Goal: Book appointment/travel/reservation

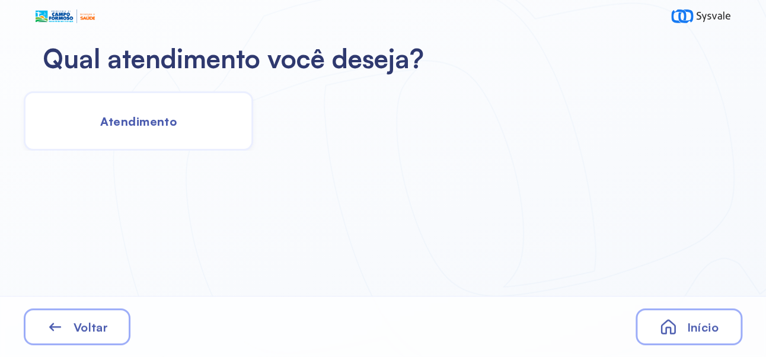
click at [170, 126] on span "Atendimento" at bounding box center [138, 121] width 76 height 15
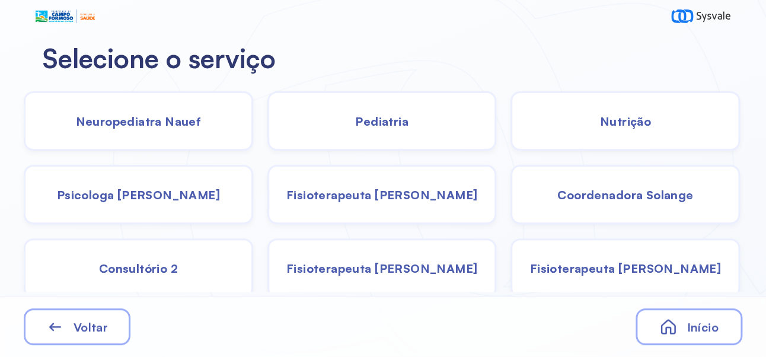
scroll to position [79, 0]
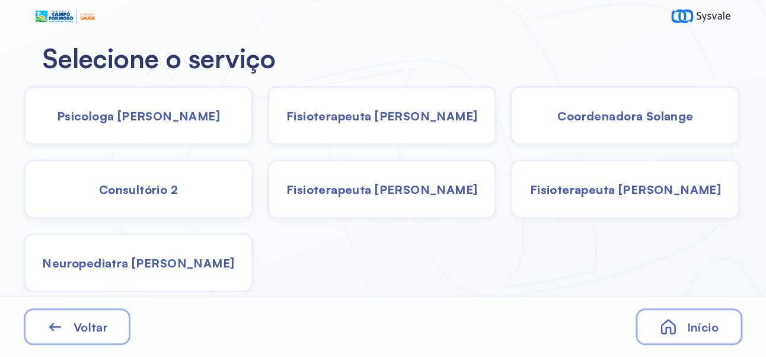
click at [175, 271] on div "Neuropediatra [PERSON_NAME]" at bounding box center [138, 262] width 229 height 59
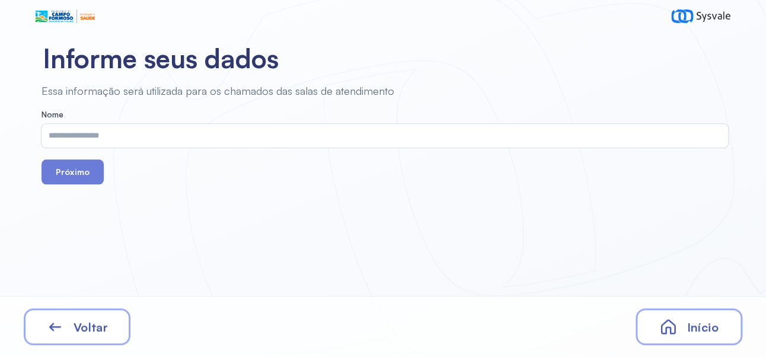
click at [331, 134] on input "text" at bounding box center [382, 136] width 682 height 24
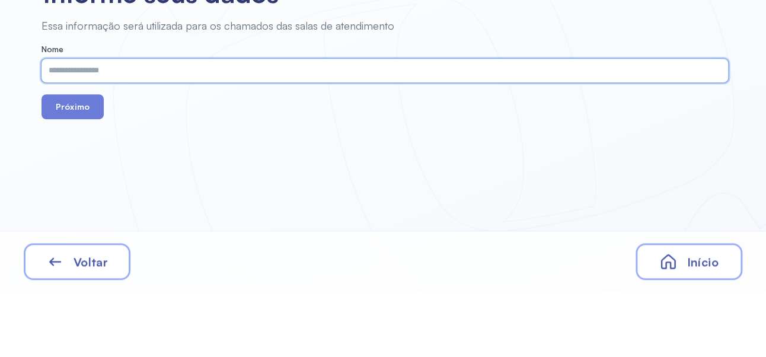
click at [315, 136] on input "text" at bounding box center [382, 136] width 682 height 24
type input "**********"
click at [78, 181] on button "Próximo" at bounding box center [72, 171] width 62 height 25
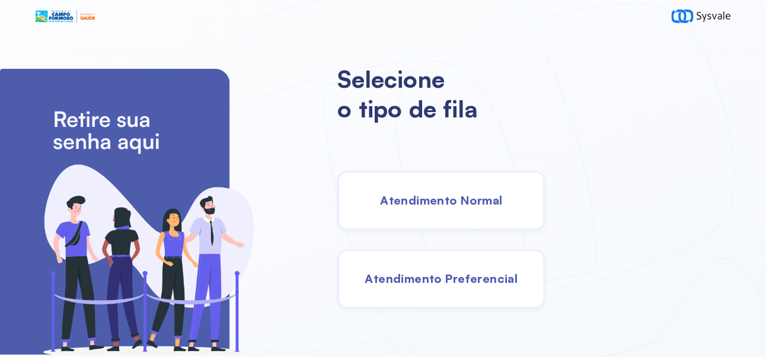
click at [490, 207] on span "Atendimento Normal" at bounding box center [441, 200] width 122 height 15
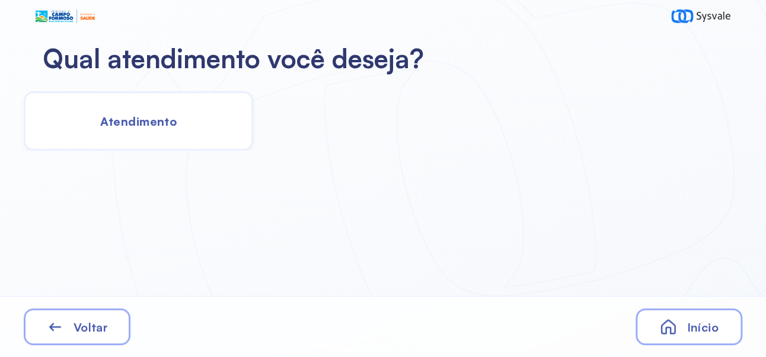
click at [174, 129] on div "Atendimento" at bounding box center [138, 120] width 229 height 59
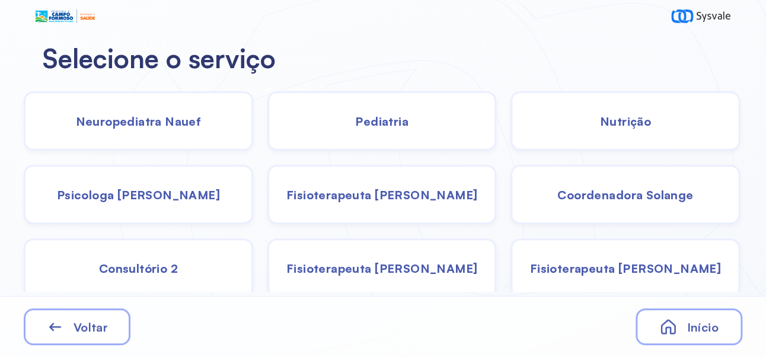
scroll to position [79, 0]
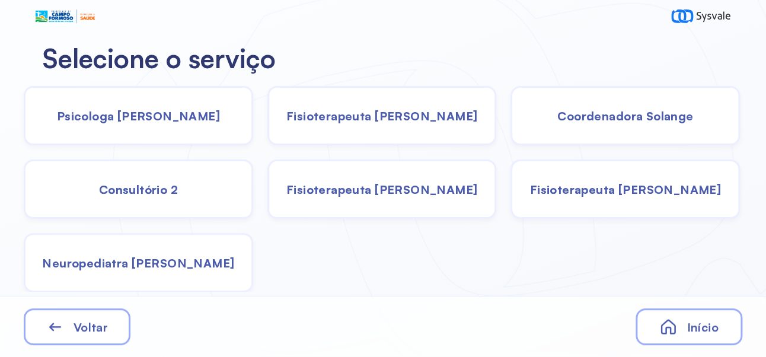
click at [181, 271] on div "Neuropediatra [PERSON_NAME]" at bounding box center [138, 262] width 229 height 59
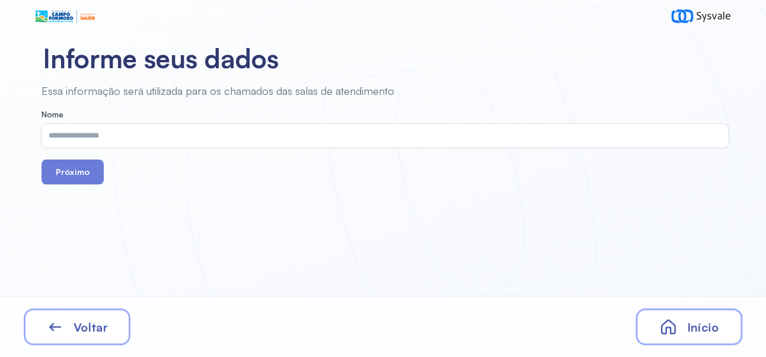
click at [331, 140] on input "text" at bounding box center [382, 136] width 682 height 24
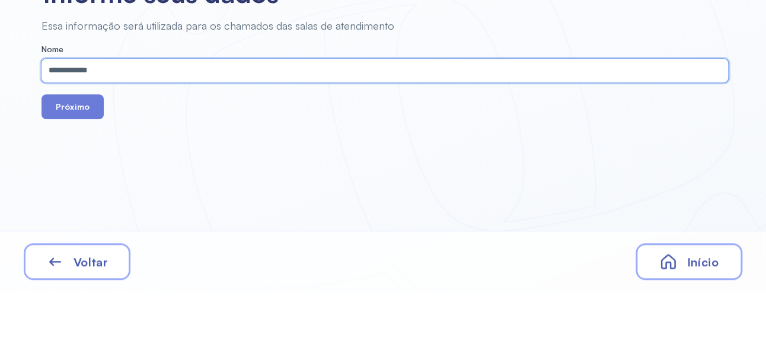
type input "**********"
click at [63, 173] on button "Próximo" at bounding box center [72, 171] width 62 height 25
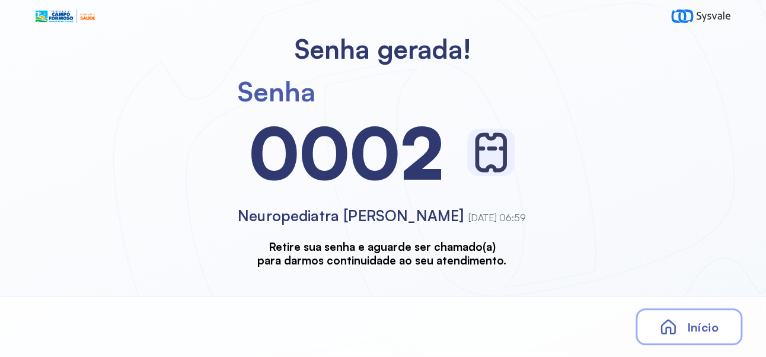
click at [76, 175] on div "Senha [SECURITY_DATA] Neuropediatra João [DATE] 06:59 Retire sua senha e aguard…" at bounding box center [381, 166] width 763 height 202
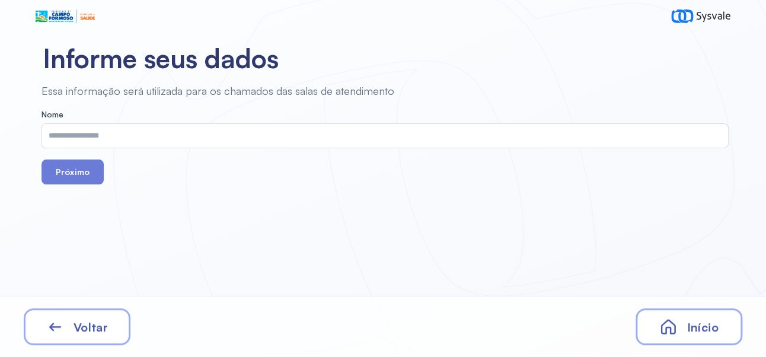
click at [706, 328] on span "Início" at bounding box center [701, 326] width 31 height 15
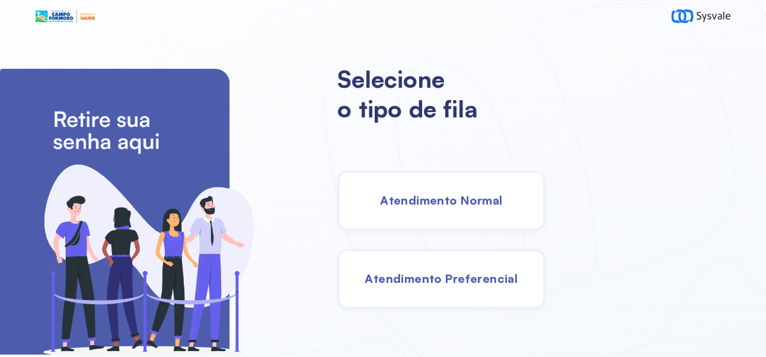
click at [500, 197] on div "Atendimento Normal" at bounding box center [440, 200] width 207 height 59
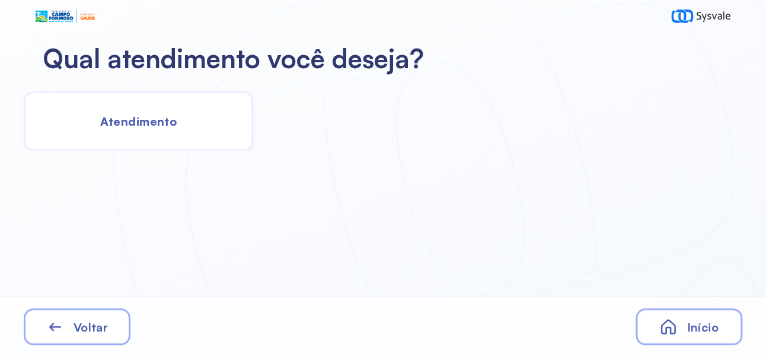
click at [156, 111] on div "Atendimento" at bounding box center [138, 120] width 229 height 59
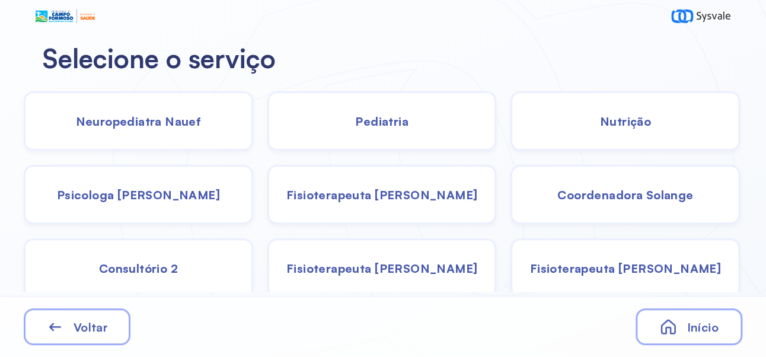
scroll to position [79, 0]
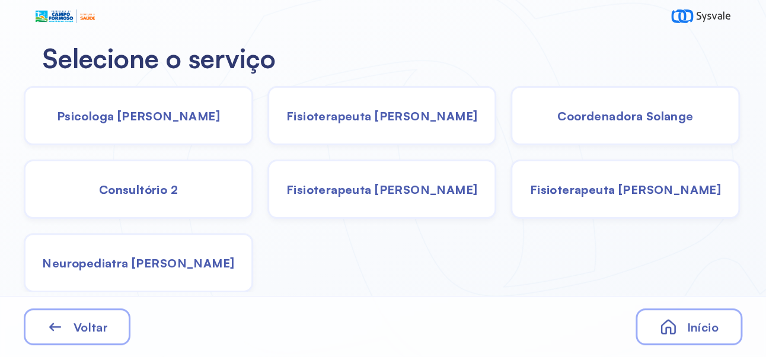
click at [192, 261] on span "Neuropediatra [PERSON_NAME]" at bounding box center [138, 262] width 192 height 15
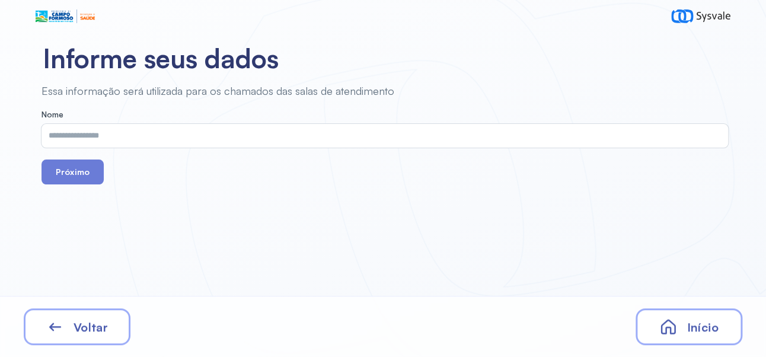
click at [268, 133] on input "text" at bounding box center [382, 136] width 682 height 24
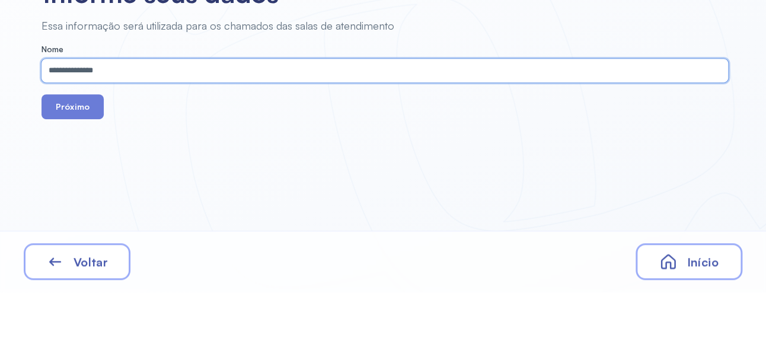
type input "**********"
click at [71, 174] on button "Próximo" at bounding box center [72, 171] width 62 height 25
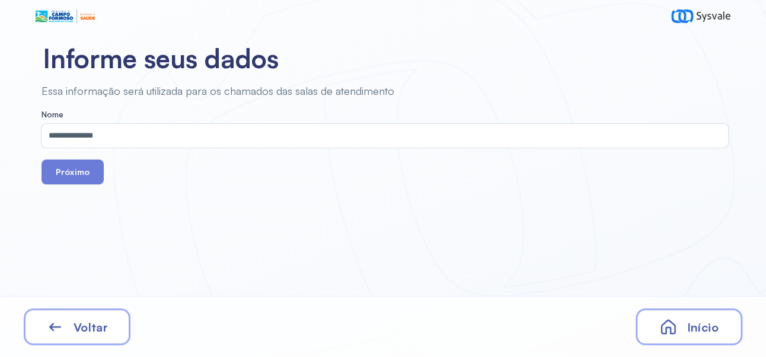
click at [82, 172] on button "Próximo" at bounding box center [72, 171] width 62 height 25
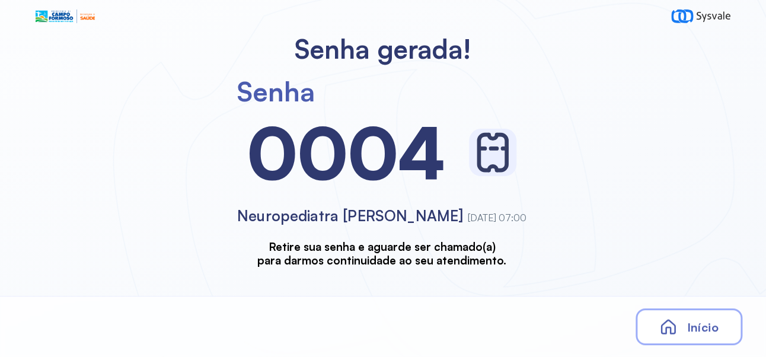
click at [701, 334] on span "Início" at bounding box center [701, 326] width 31 height 15
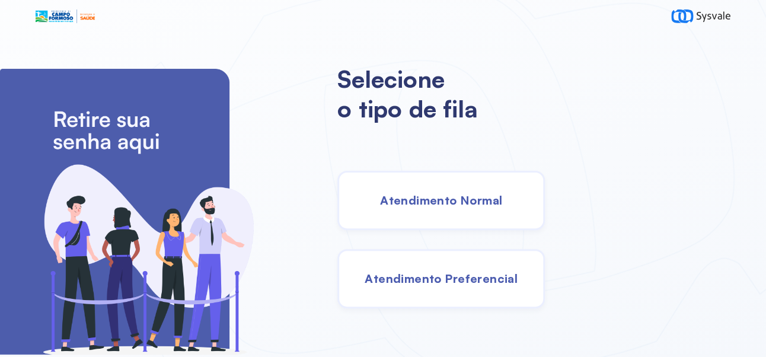
click at [495, 207] on span "Atendimento Normal" at bounding box center [441, 200] width 122 height 15
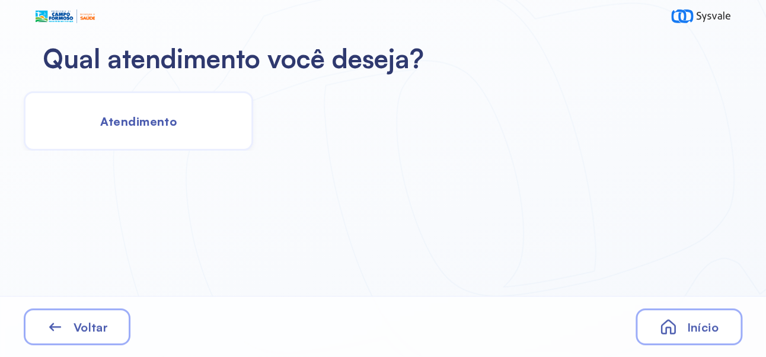
click at [164, 129] on div "Atendimento" at bounding box center [138, 120] width 229 height 59
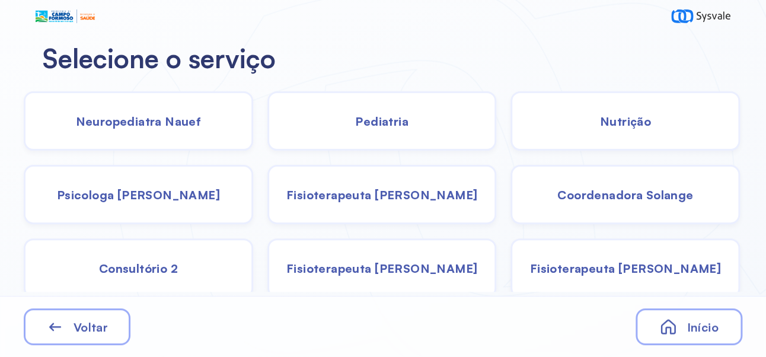
scroll to position [79, 0]
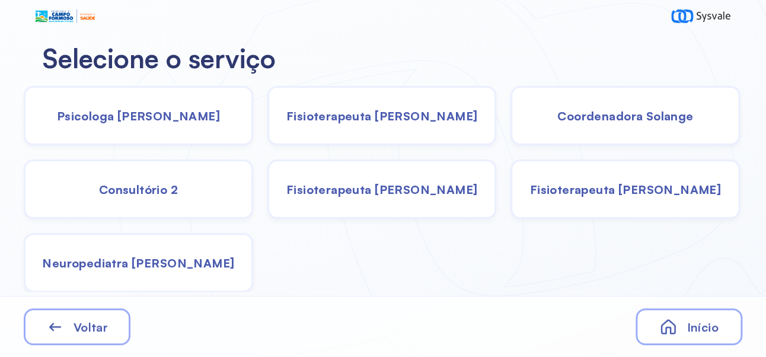
click at [183, 270] on div "Neuropediatra [PERSON_NAME]" at bounding box center [138, 262] width 229 height 59
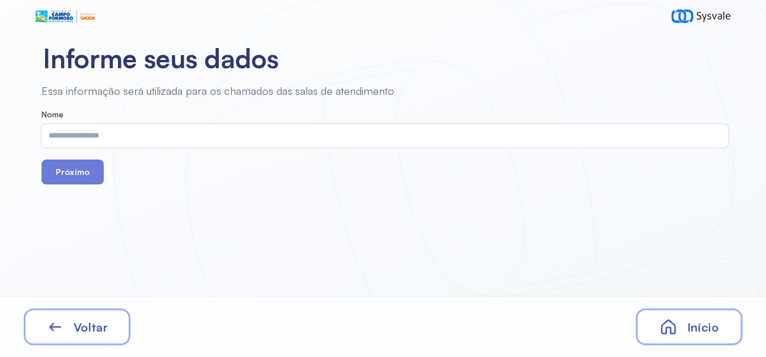
click at [367, 146] on input "text" at bounding box center [382, 136] width 682 height 24
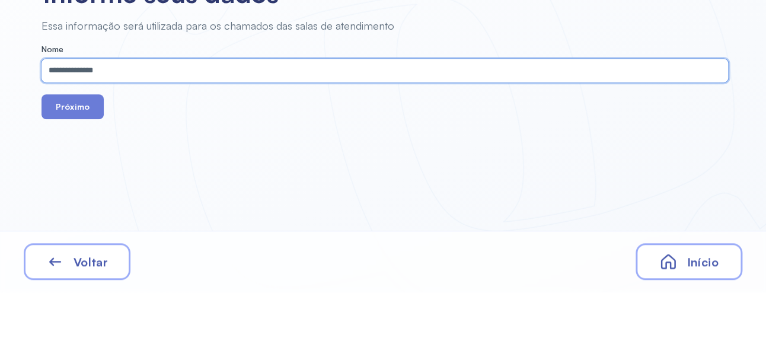
type input "**********"
click at [82, 174] on button "Próximo" at bounding box center [72, 171] width 62 height 25
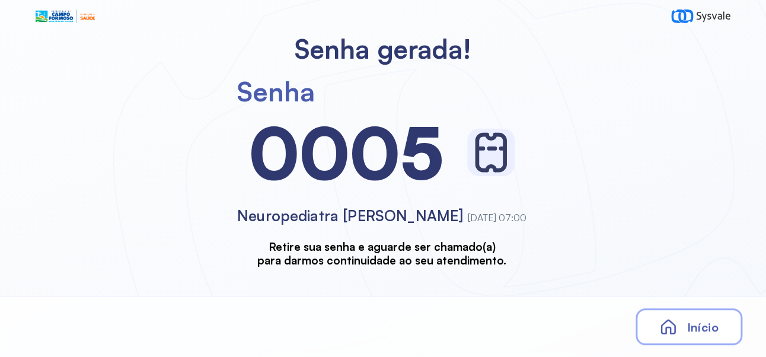
click at [711, 332] on span "Início" at bounding box center [701, 326] width 31 height 15
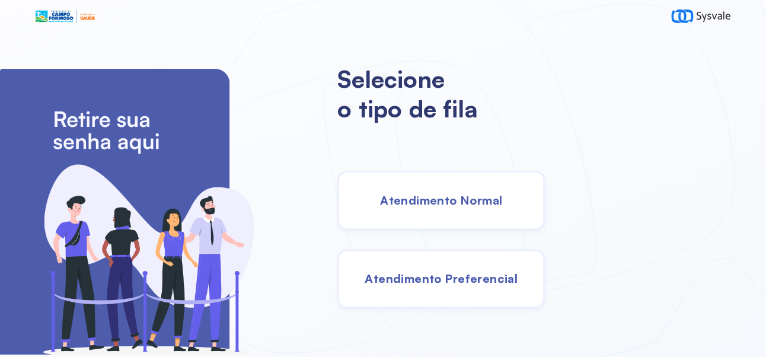
click at [502, 203] on span "Atendimento Normal" at bounding box center [441, 200] width 122 height 15
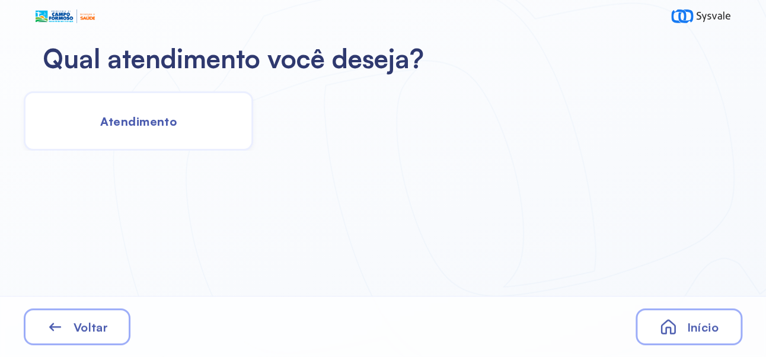
click at [174, 121] on span "Atendimento" at bounding box center [138, 121] width 76 height 15
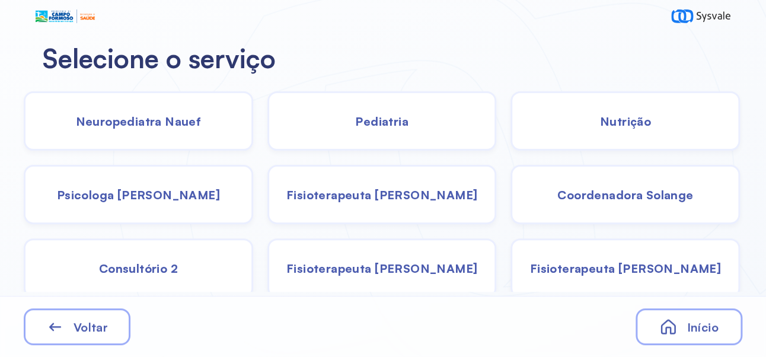
scroll to position [79, 0]
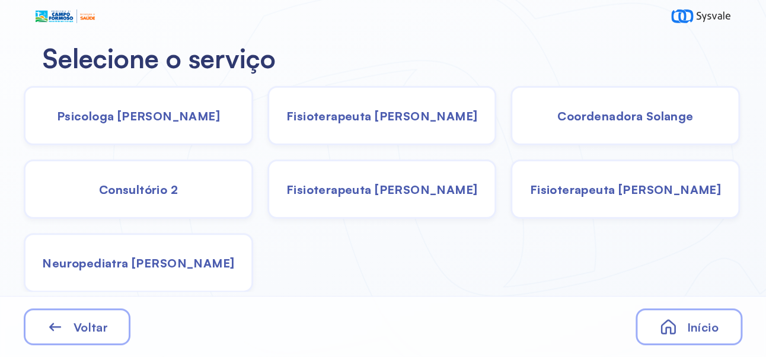
click at [204, 252] on div "Neuropediatra [PERSON_NAME]" at bounding box center [138, 262] width 229 height 59
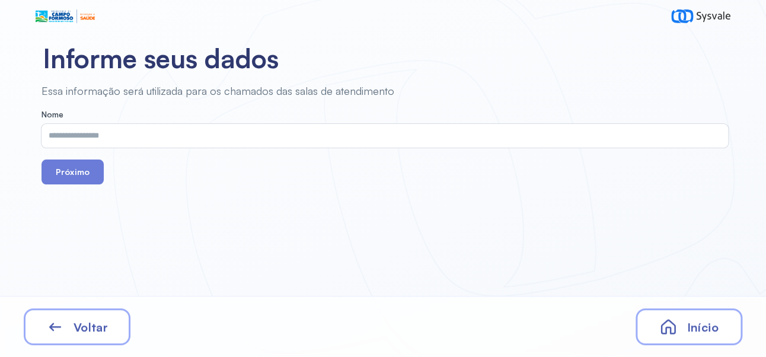
click at [268, 133] on input "text" at bounding box center [382, 136] width 682 height 24
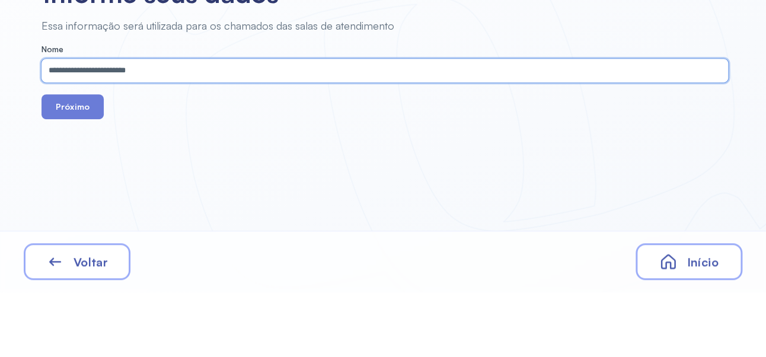
type input "**********"
click at [73, 180] on button "Próximo" at bounding box center [72, 171] width 62 height 25
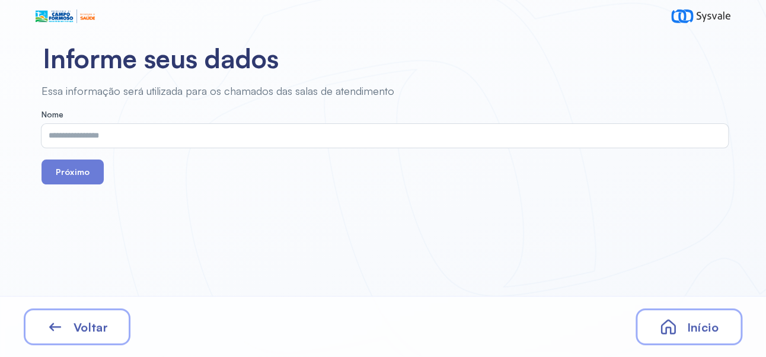
click at [695, 341] on div "Início" at bounding box center [688, 326] width 107 height 37
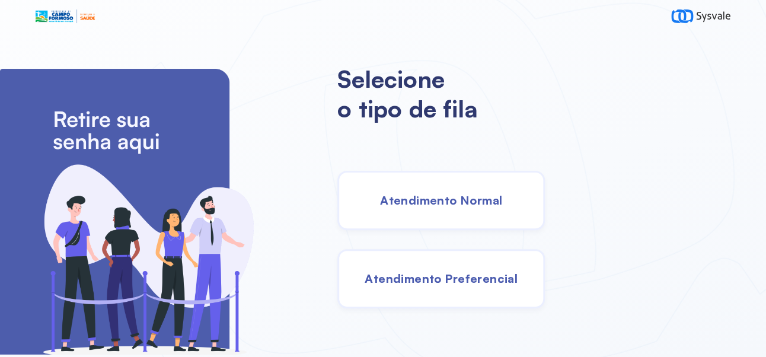
click at [502, 203] on span "Atendimento Normal" at bounding box center [441, 200] width 122 height 15
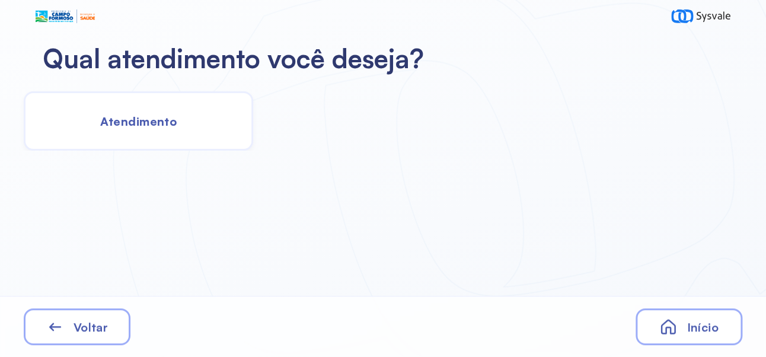
click at [179, 125] on div "Atendimento" at bounding box center [138, 120] width 229 height 59
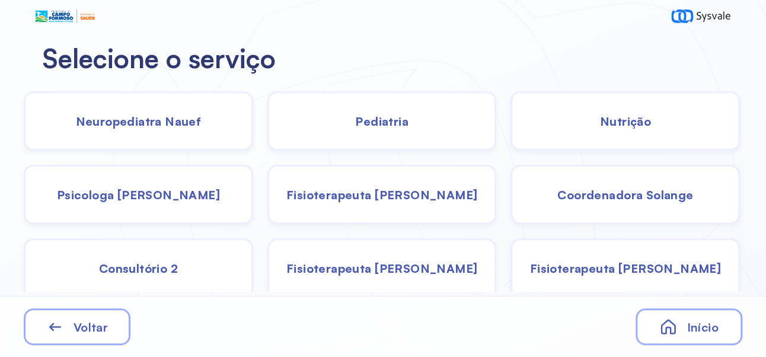
scroll to position [79, 0]
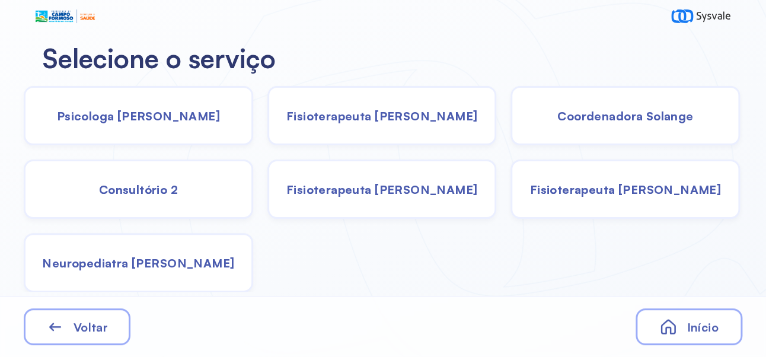
click at [191, 269] on div "Neuropediatra [PERSON_NAME]" at bounding box center [138, 262] width 229 height 59
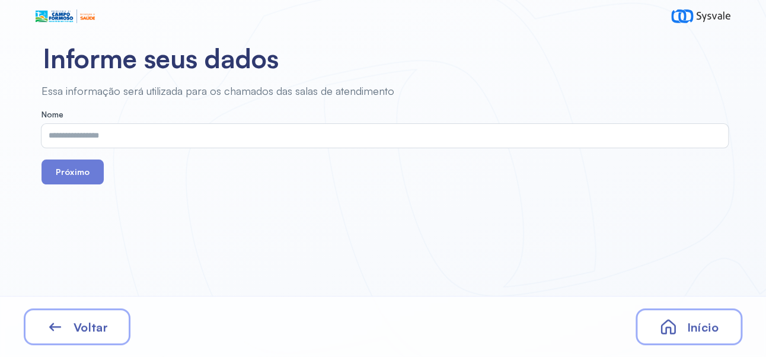
click at [427, 132] on input "text" at bounding box center [382, 136] width 682 height 24
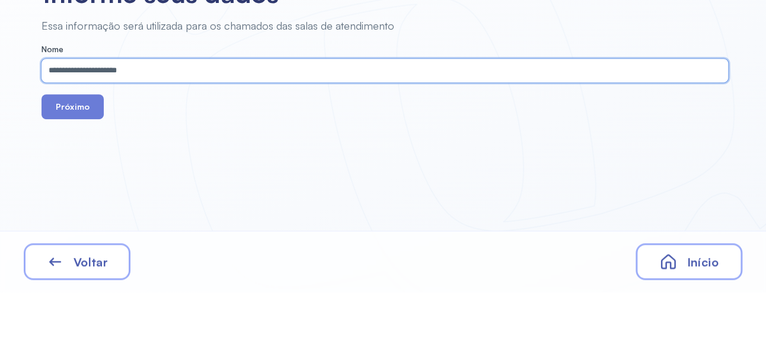
type input "**********"
click at [74, 170] on button "Próximo" at bounding box center [72, 171] width 62 height 25
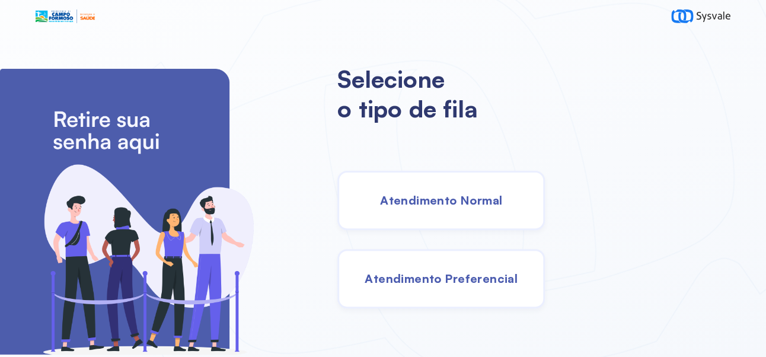
click at [496, 201] on span "Atendimento Normal" at bounding box center [441, 200] width 122 height 15
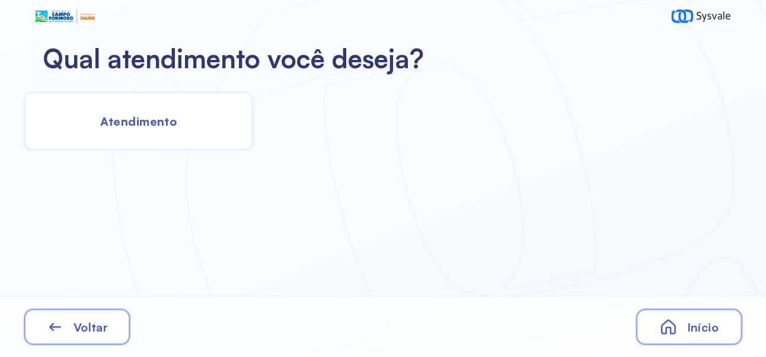
click at [156, 122] on span "Atendimento" at bounding box center [138, 121] width 76 height 15
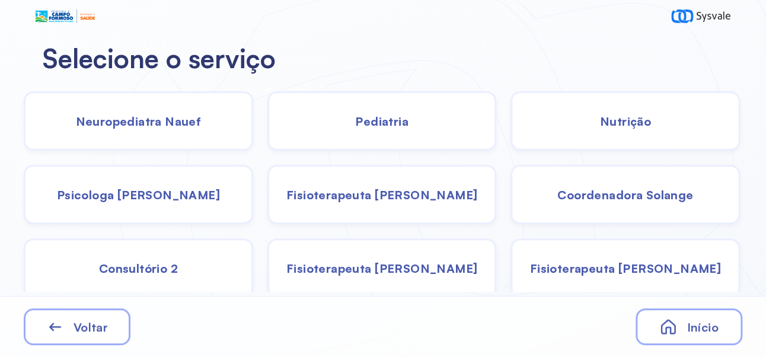
scroll to position [79, 0]
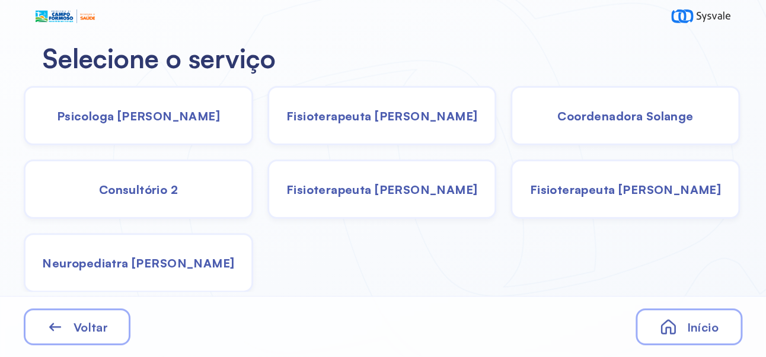
click at [183, 260] on span "Neuropediatra [PERSON_NAME]" at bounding box center [138, 262] width 192 height 15
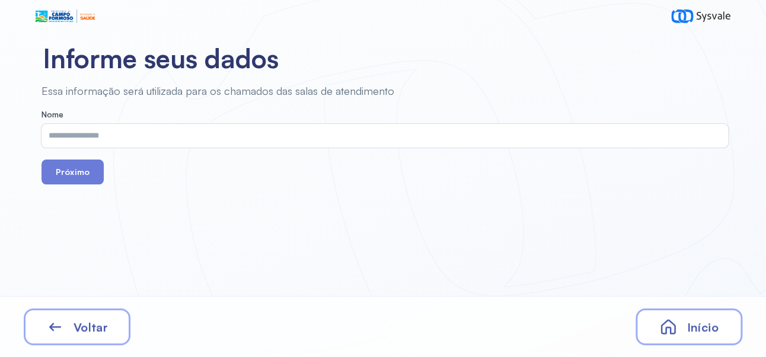
click at [308, 131] on input "text" at bounding box center [382, 136] width 682 height 24
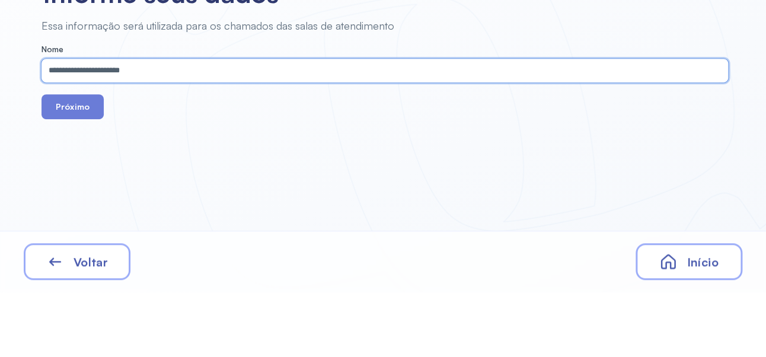
type input "**********"
click at [82, 171] on button "Próximo" at bounding box center [72, 171] width 62 height 25
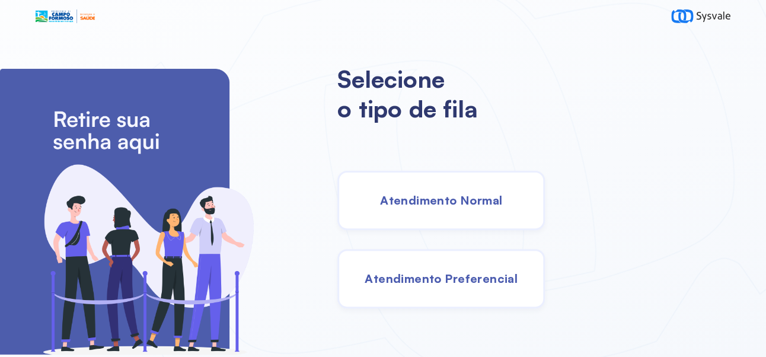
click at [706, 332] on div "Selecione o tipo de fila Atendimento Normal Atendimento Preferencial" at bounding box center [551, 196] width 429 height 321
click at [502, 207] on span "Atendimento Normal" at bounding box center [441, 200] width 122 height 15
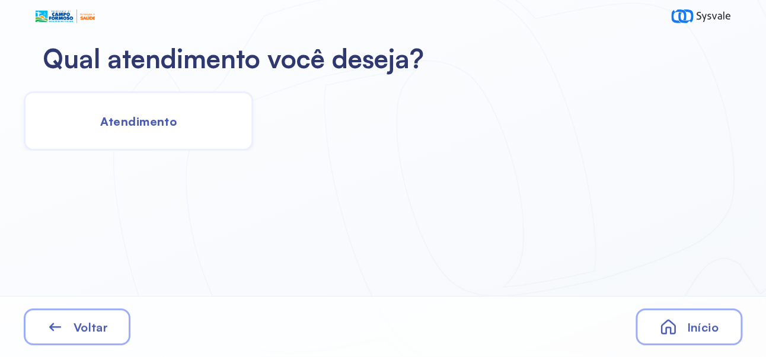
click at [170, 131] on div "Atendimento" at bounding box center [138, 120] width 229 height 59
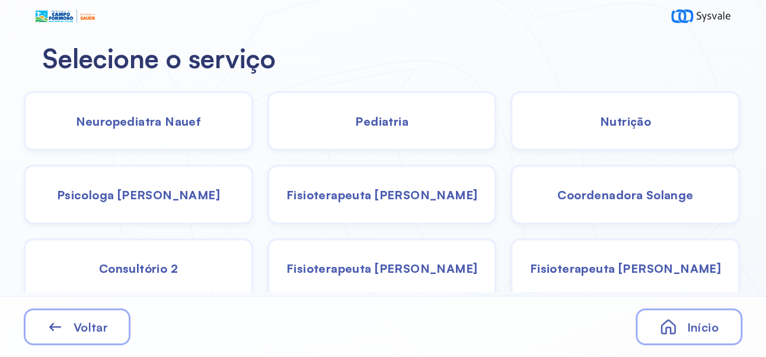
scroll to position [79, 0]
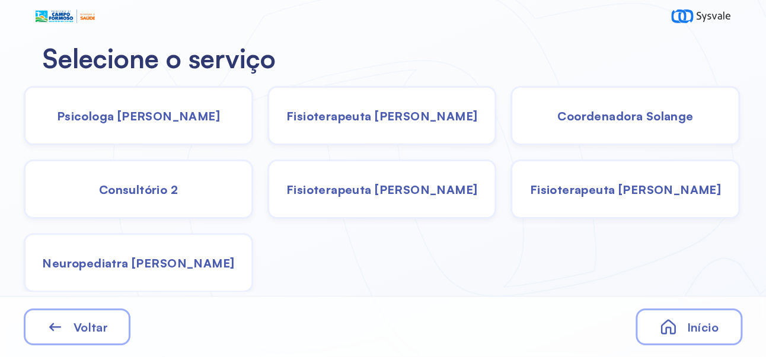
click at [191, 277] on div "Neuropediatra [PERSON_NAME]" at bounding box center [138, 262] width 229 height 59
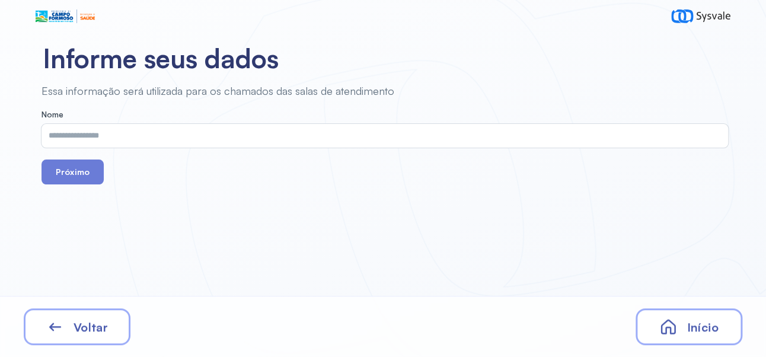
click at [350, 131] on input "text" at bounding box center [382, 136] width 682 height 24
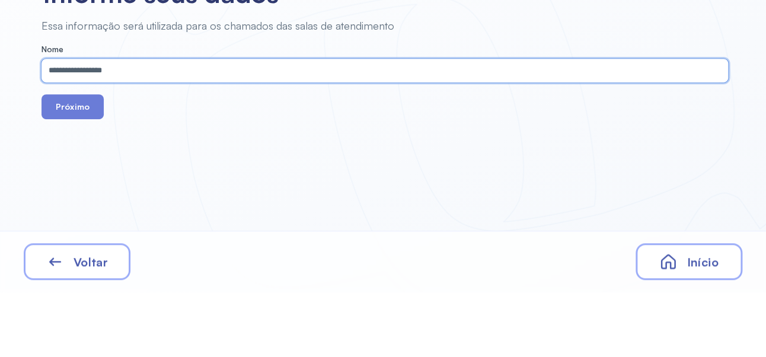
type input "**********"
click at [84, 175] on button "Próximo" at bounding box center [72, 171] width 62 height 25
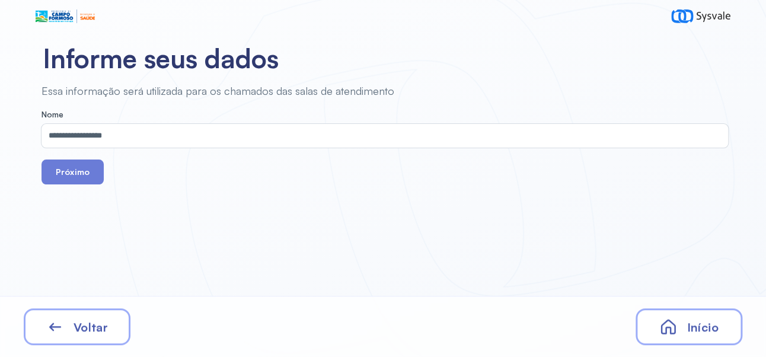
click at [75, 181] on button "Próximo" at bounding box center [72, 171] width 62 height 25
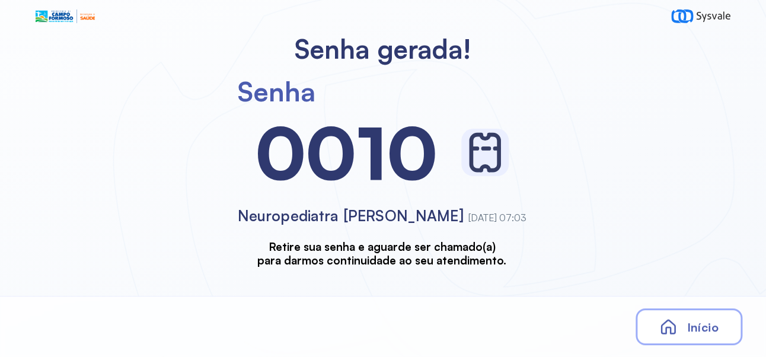
click at [708, 330] on span "Início" at bounding box center [701, 326] width 31 height 15
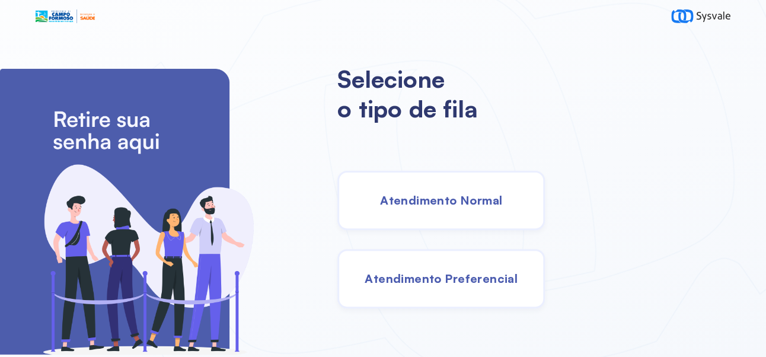
click at [490, 215] on div "Atendimento Normal" at bounding box center [440, 200] width 207 height 59
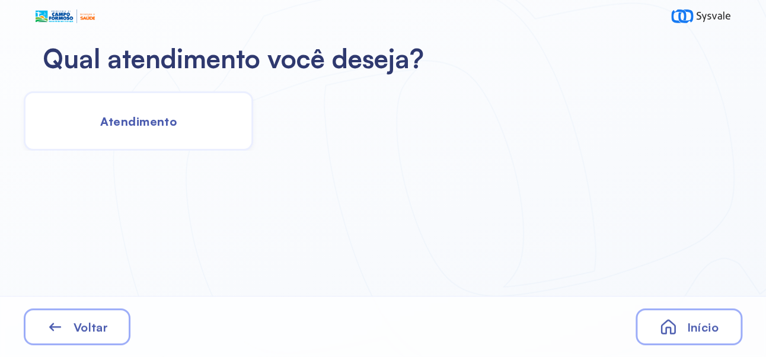
click at [181, 120] on div "Atendimento" at bounding box center [138, 120] width 229 height 59
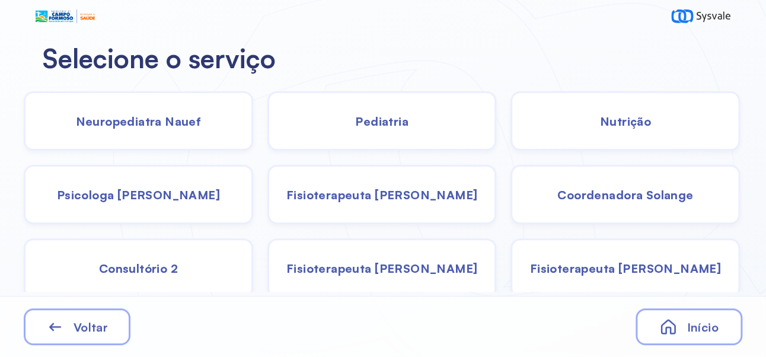
scroll to position [79, 0]
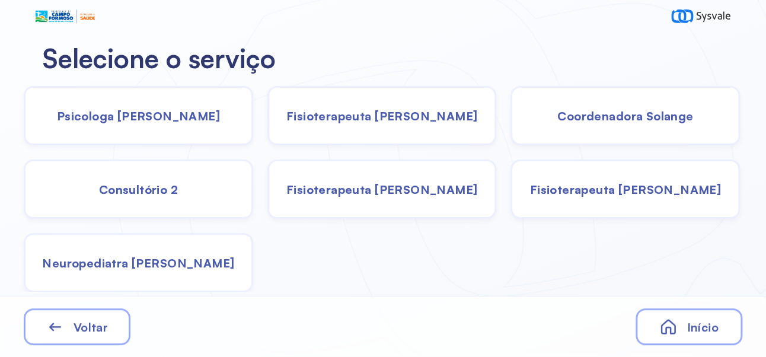
click at [179, 273] on div "Neuropediatra [PERSON_NAME]" at bounding box center [138, 262] width 229 height 59
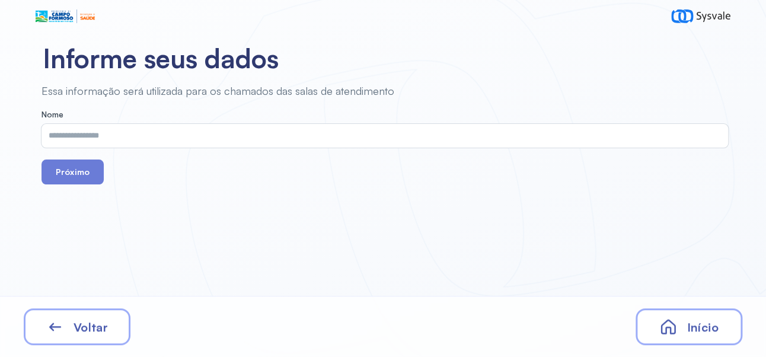
click at [372, 134] on input "text" at bounding box center [382, 136] width 682 height 24
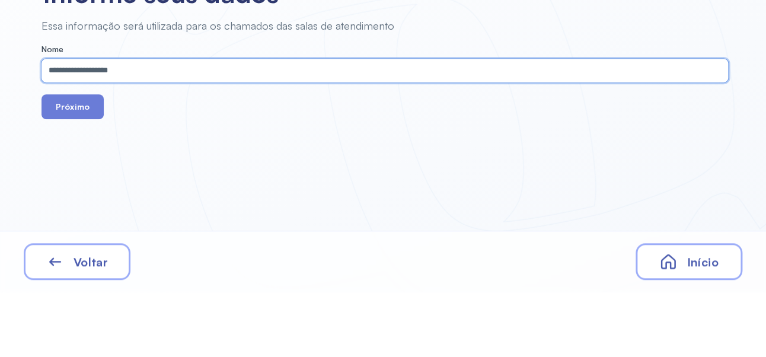
type input "**********"
click at [76, 168] on button "Próximo" at bounding box center [72, 171] width 62 height 25
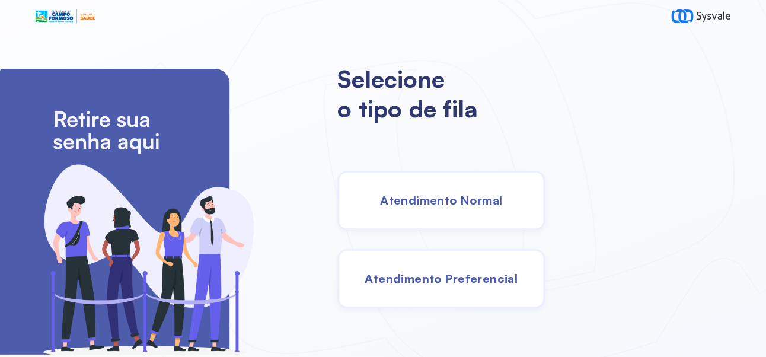
click at [495, 203] on span "Atendimento Normal" at bounding box center [441, 200] width 122 height 15
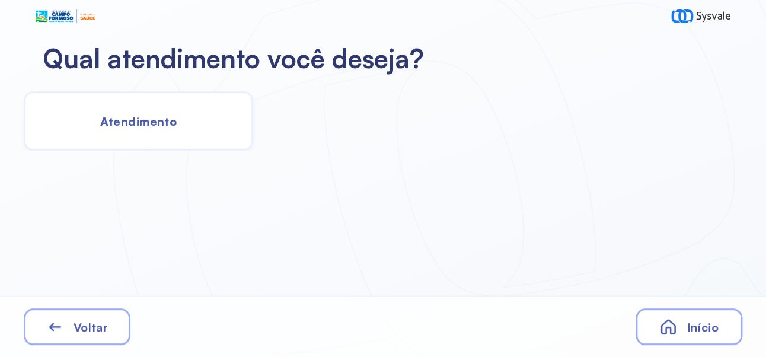
click at [168, 117] on span "Atendimento" at bounding box center [138, 121] width 76 height 15
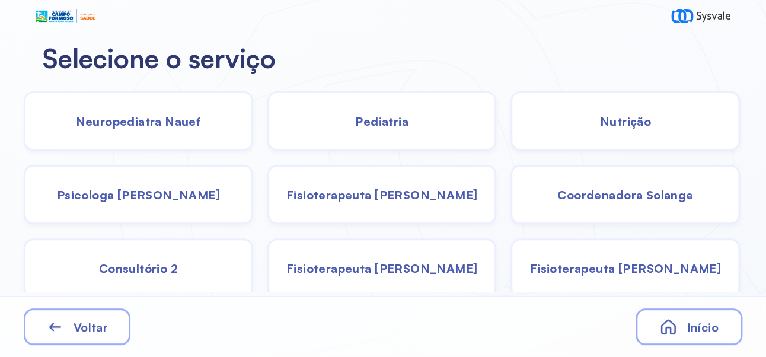
scroll to position [79, 0]
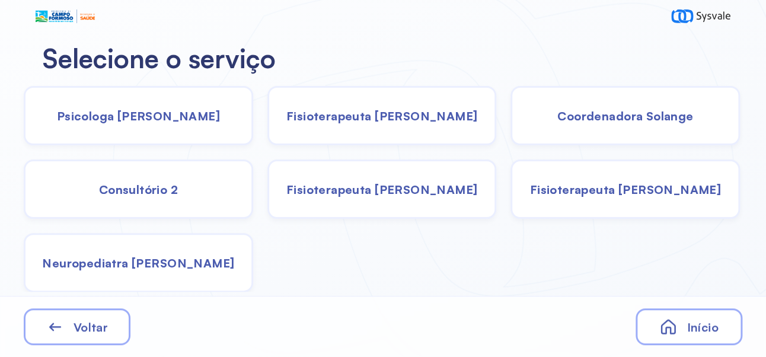
click at [156, 273] on div "Neuropediatra [PERSON_NAME]" at bounding box center [138, 262] width 229 height 59
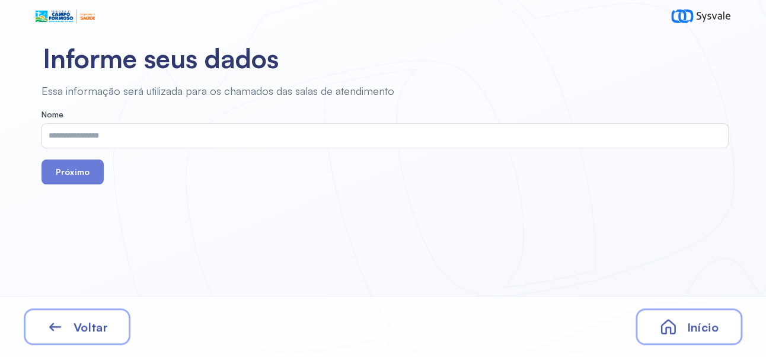
click at [393, 131] on input "text" at bounding box center [382, 136] width 682 height 24
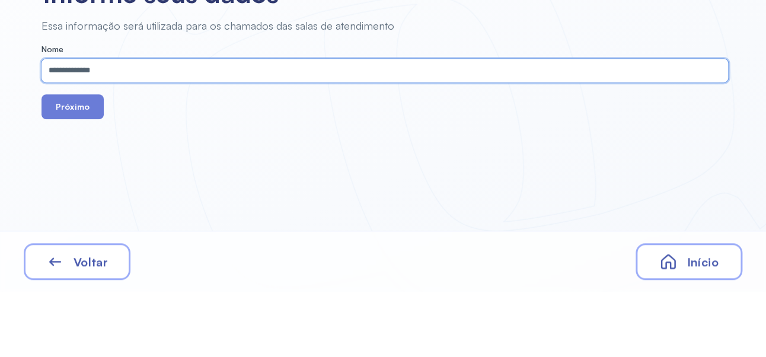
type input "**********"
click at [74, 177] on button "Próximo" at bounding box center [72, 171] width 62 height 25
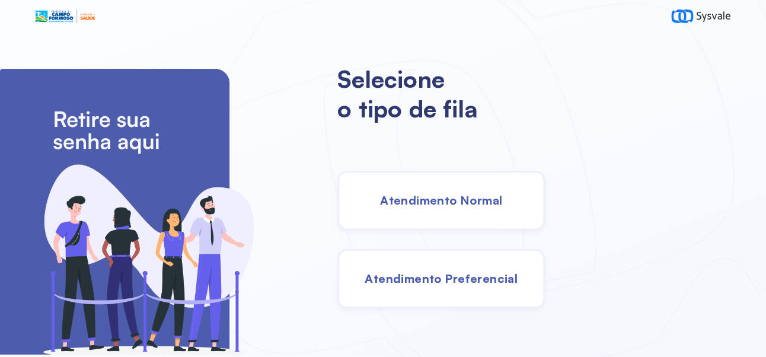
click at [502, 207] on span "Atendimento Normal" at bounding box center [441, 200] width 122 height 15
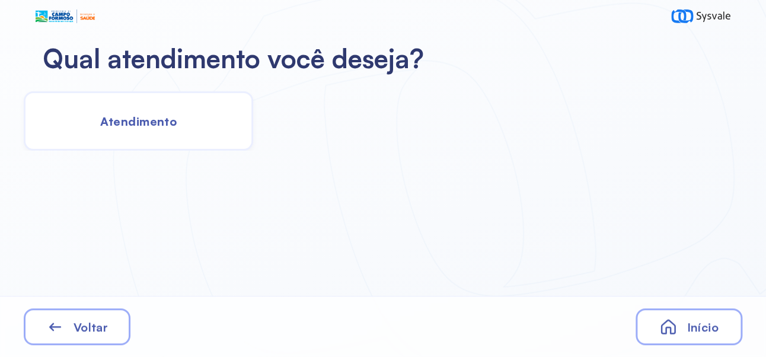
click at [186, 117] on div "Atendimento" at bounding box center [138, 120] width 229 height 59
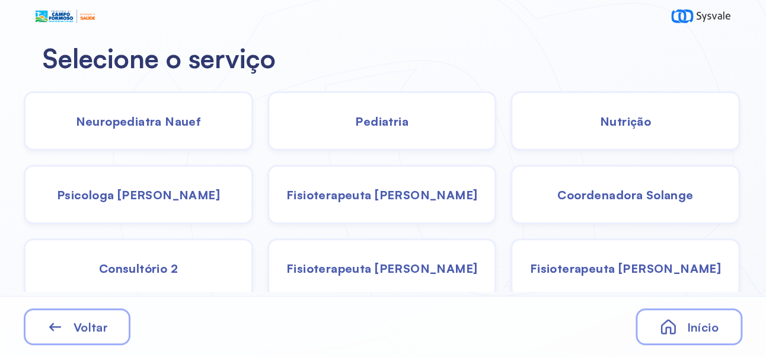
scroll to position [79, 0]
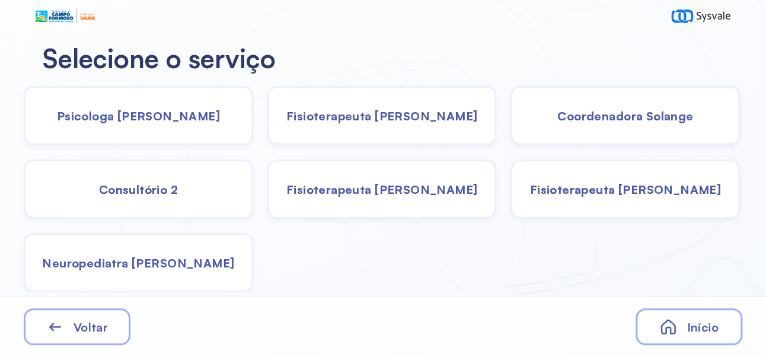
click at [178, 283] on div "Neuropediatra [PERSON_NAME]" at bounding box center [138, 262] width 229 height 59
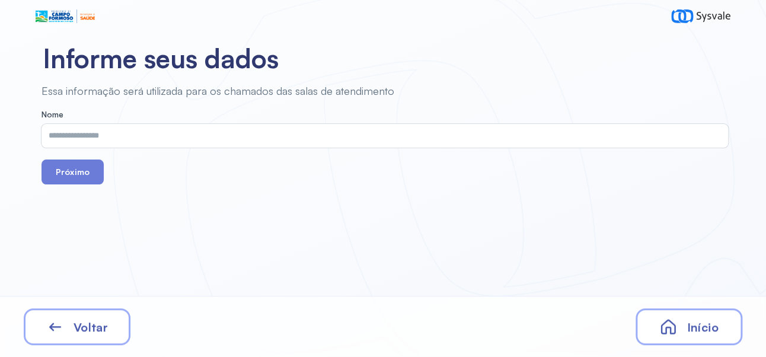
click at [289, 136] on input "text" at bounding box center [382, 136] width 682 height 24
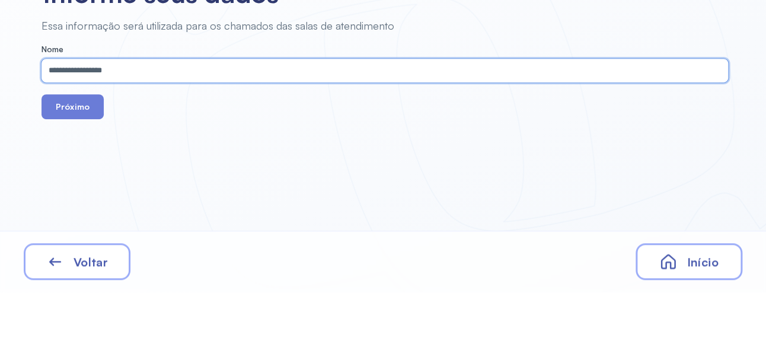
type input "**********"
click at [78, 181] on button "Próximo" at bounding box center [72, 171] width 62 height 25
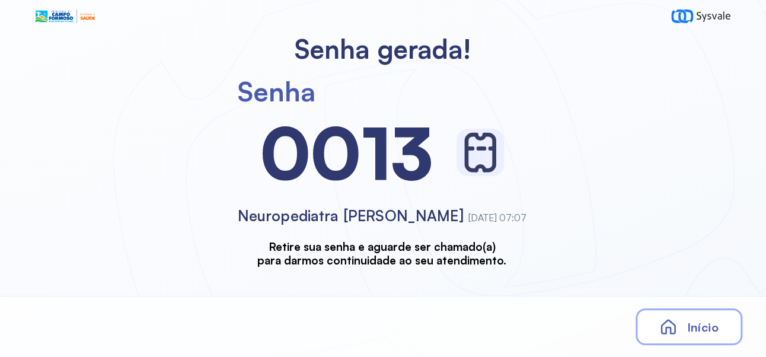
click at [714, 321] on span "Início" at bounding box center [701, 326] width 31 height 15
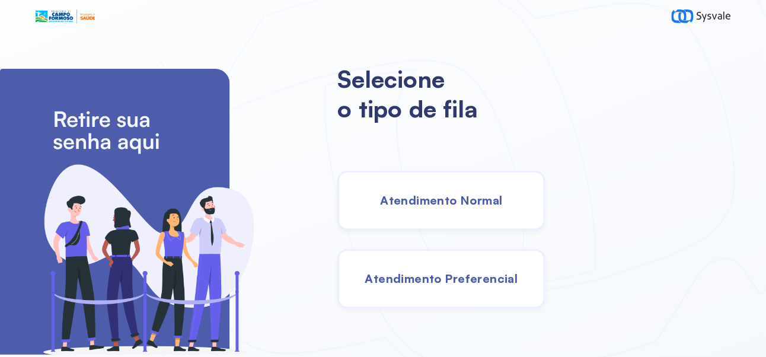
click at [502, 207] on span "Atendimento Normal" at bounding box center [441, 200] width 122 height 15
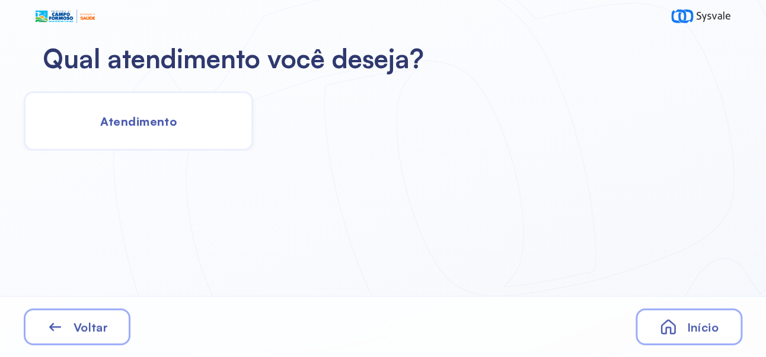
click at [148, 112] on div "Atendimento" at bounding box center [138, 120] width 229 height 59
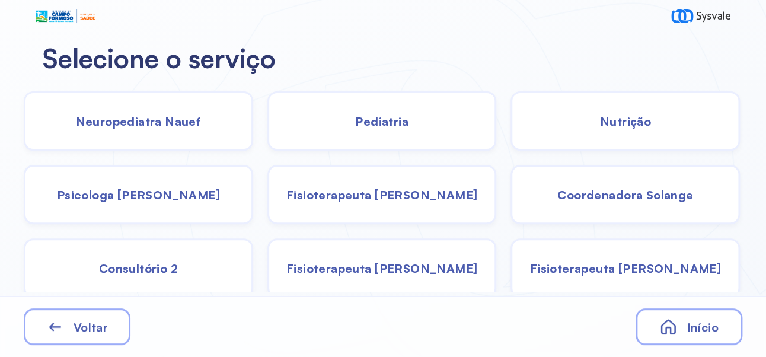
click at [181, 188] on span "Psicologa [PERSON_NAME]" at bounding box center [138, 194] width 163 height 15
click at [180, 188] on span "Psicologa [PERSON_NAME]" at bounding box center [138, 194] width 163 height 15
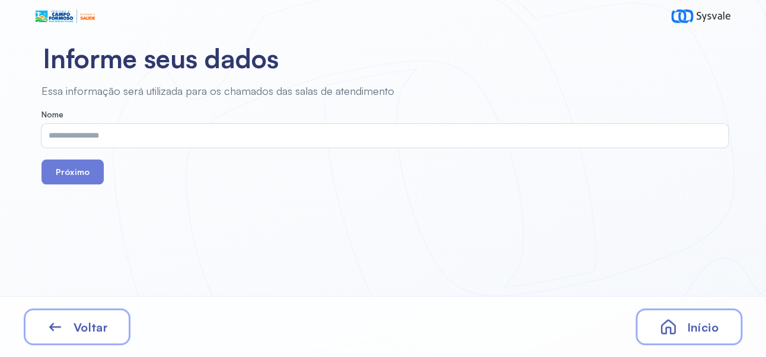
click at [353, 140] on input "text" at bounding box center [382, 136] width 682 height 24
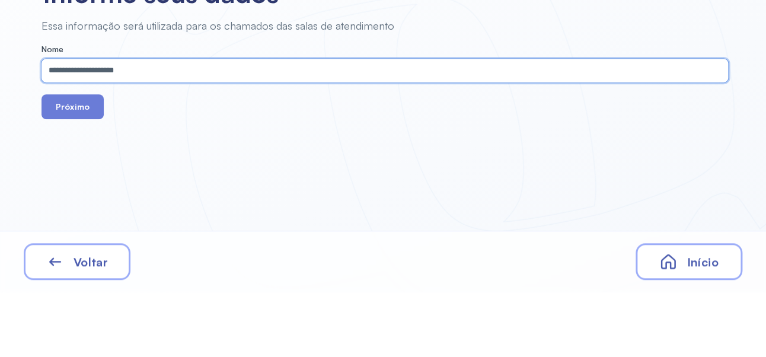
type input "**********"
click at [78, 178] on button "Próximo" at bounding box center [72, 171] width 62 height 25
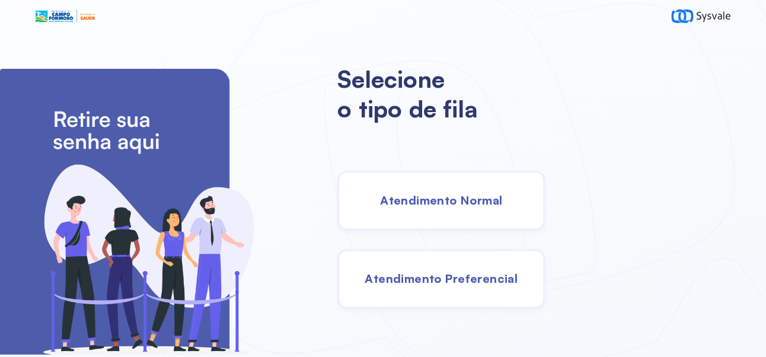
click at [494, 205] on span "Atendimento Normal" at bounding box center [441, 200] width 122 height 15
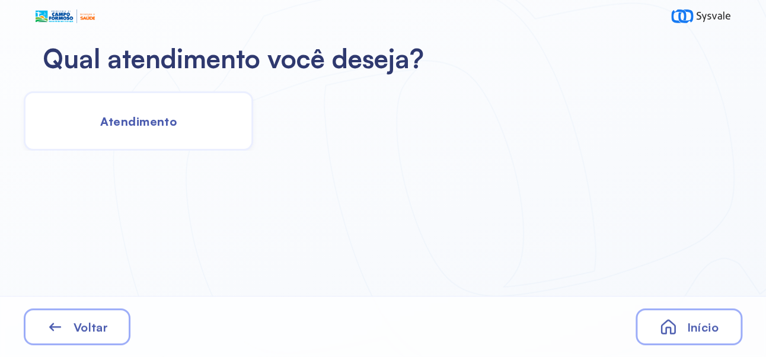
click at [167, 125] on span "Atendimento" at bounding box center [138, 121] width 76 height 15
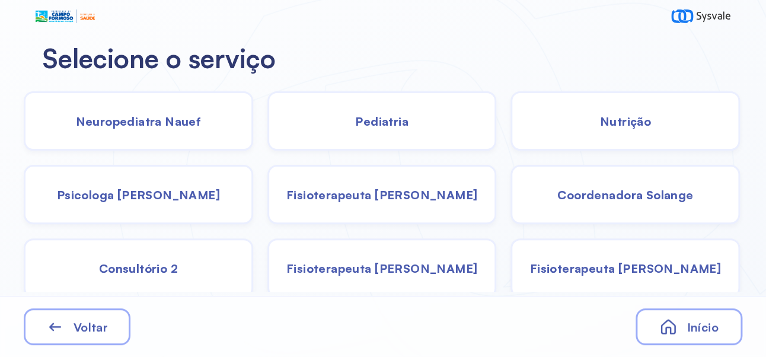
click at [399, 120] on span "Pediatria" at bounding box center [381, 121] width 53 height 15
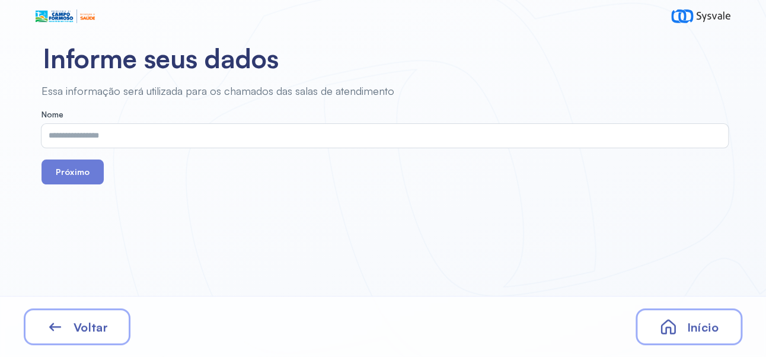
click at [366, 133] on input "text" at bounding box center [382, 136] width 682 height 24
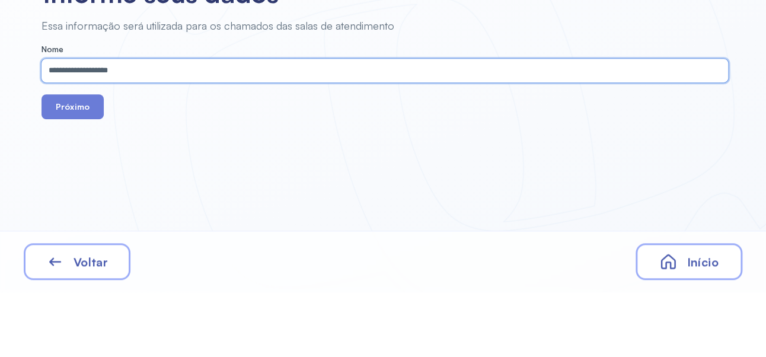
type input "**********"
click at [69, 168] on button "Próximo" at bounding box center [72, 171] width 62 height 25
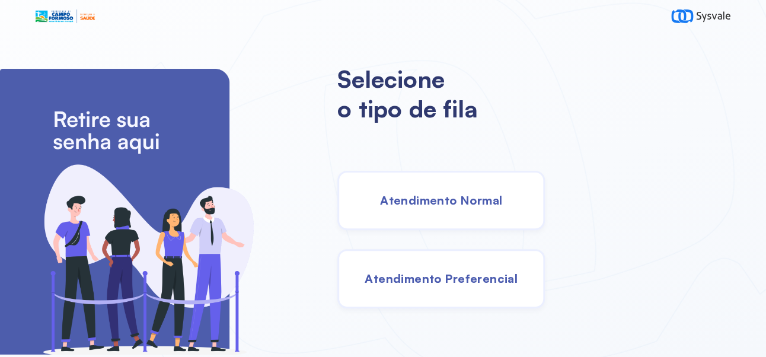
click at [491, 204] on span "Atendimento Normal" at bounding box center [441, 200] width 122 height 15
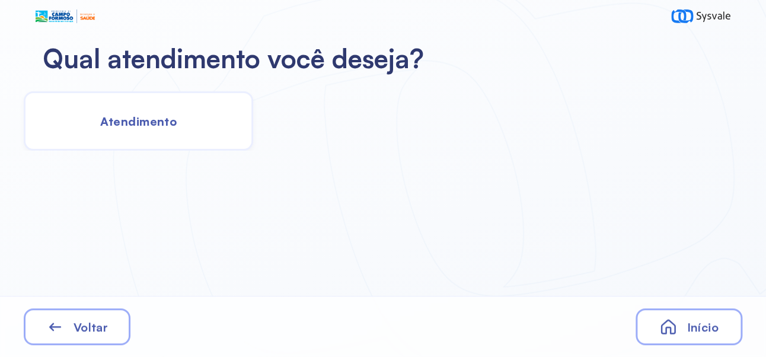
click at [168, 129] on div "Atendimento" at bounding box center [138, 120] width 229 height 59
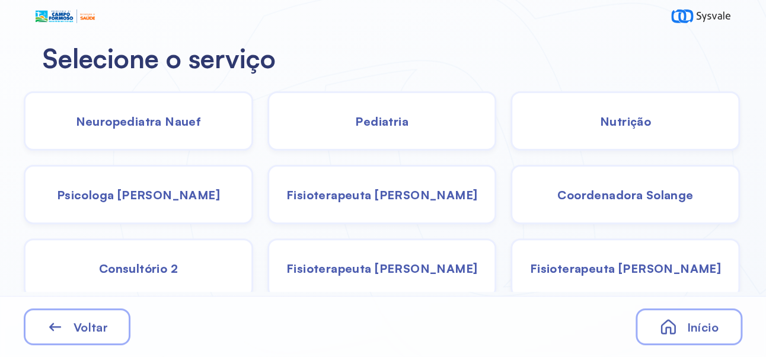
click at [394, 201] on span "Fisioterapeuta [PERSON_NAME]" at bounding box center [381, 194] width 191 height 15
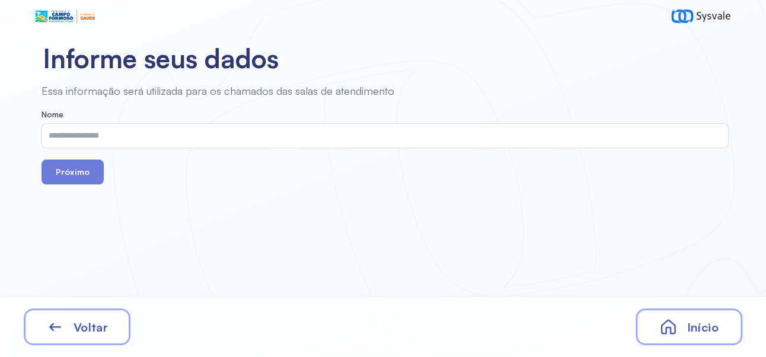
click at [181, 137] on input "text" at bounding box center [382, 136] width 682 height 24
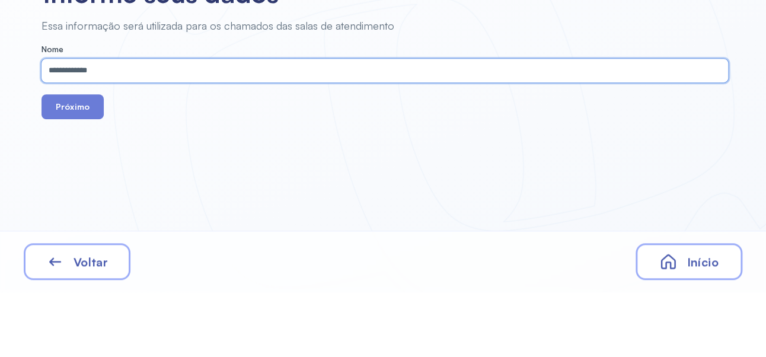
type input "**********"
click at [73, 172] on button "Próximo" at bounding box center [72, 171] width 62 height 25
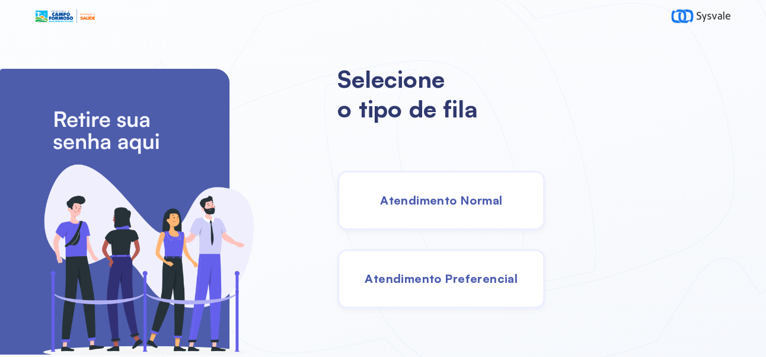
click at [502, 207] on span "Atendimento Normal" at bounding box center [441, 200] width 122 height 15
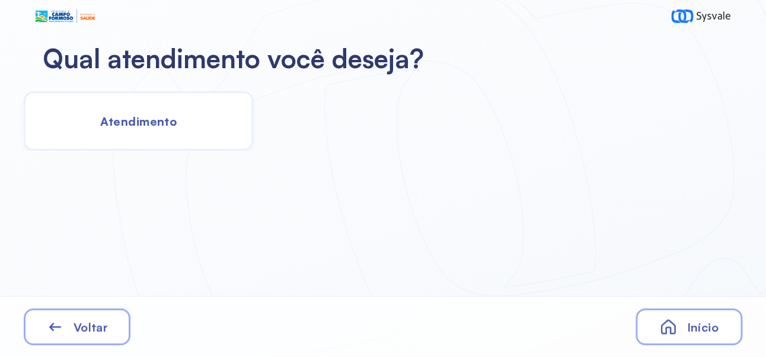
click at [161, 127] on span "Atendimento" at bounding box center [138, 121] width 76 height 15
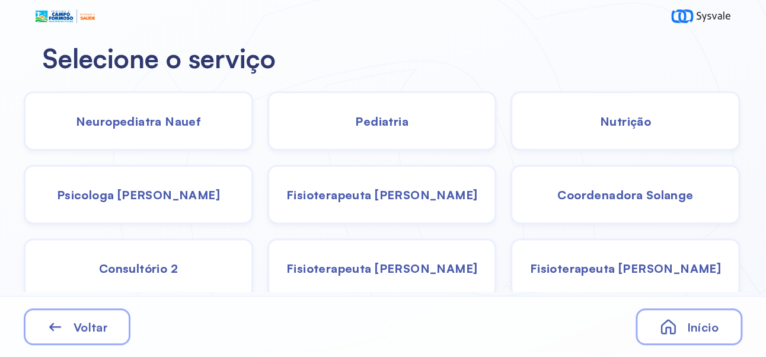
click at [389, 127] on span "Pediatria" at bounding box center [381, 121] width 53 height 15
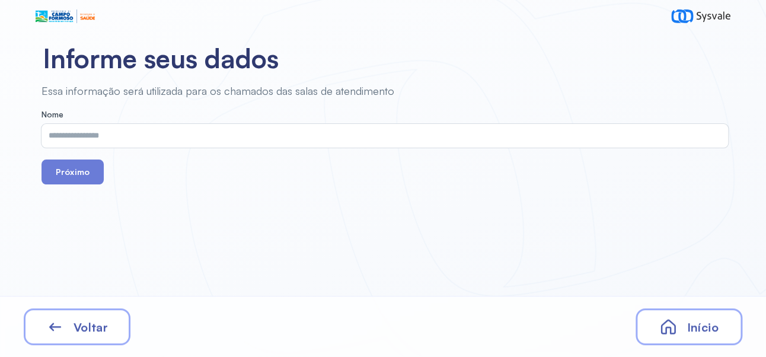
click at [338, 139] on input "text" at bounding box center [382, 136] width 682 height 24
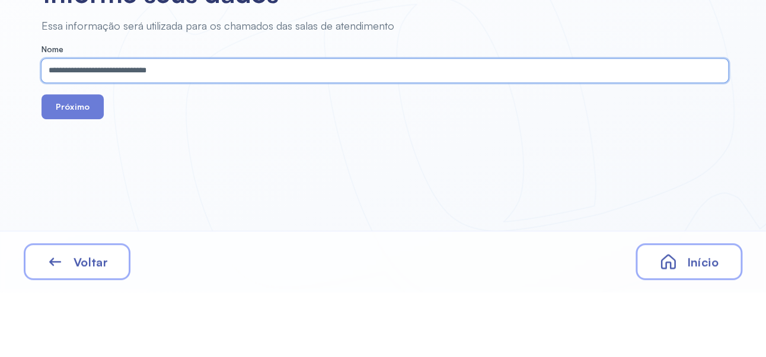
type input "**********"
click at [66, 178] on button "Próximo" at bounding box center [72, 171] width 62 height 25
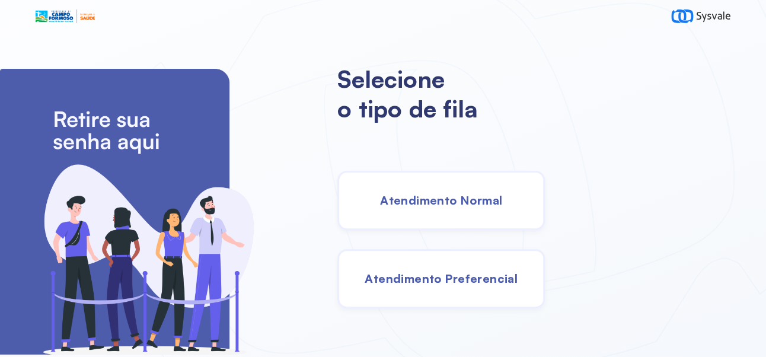
click at [487, 205] on span "Atendimento Normal" at bounding box center [441, 200] width 122 height 15
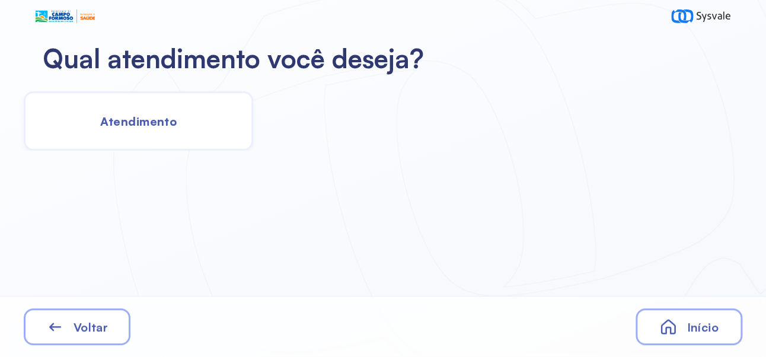
click at [148, 120] on span "Atendimento" at bounding box center [138, 121] width 76 height 15
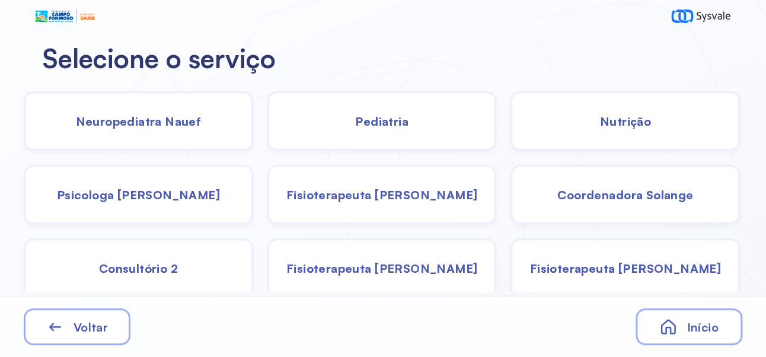
click at [391, 110] on div "Pediatria" at bounding box center [381, 120] width 229 height 59
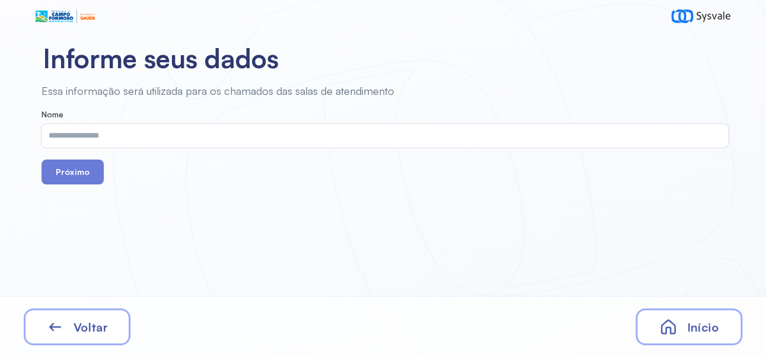
click at [350, 139] on input "text" at bounding box center [382, 136] width 682 height 24
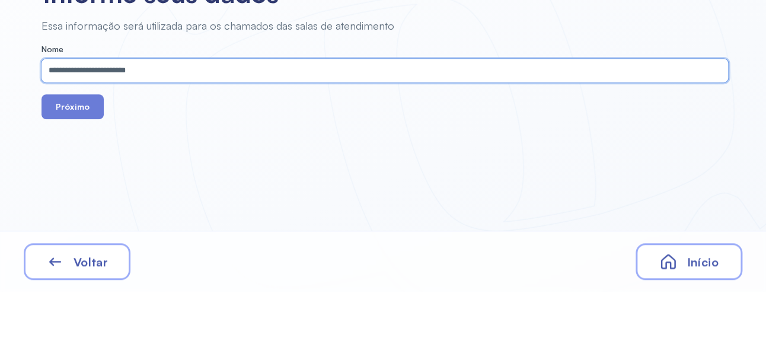
type input "**********"
click at [61, 167] on button "Próximo" at bounding box center [72, 171] width 62 height 25
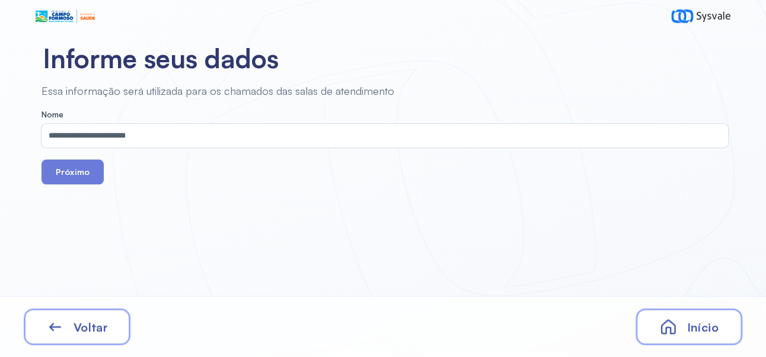
click at [87, 175] on button "Próximo" at bounding box center [72, 171] width 62 height 25
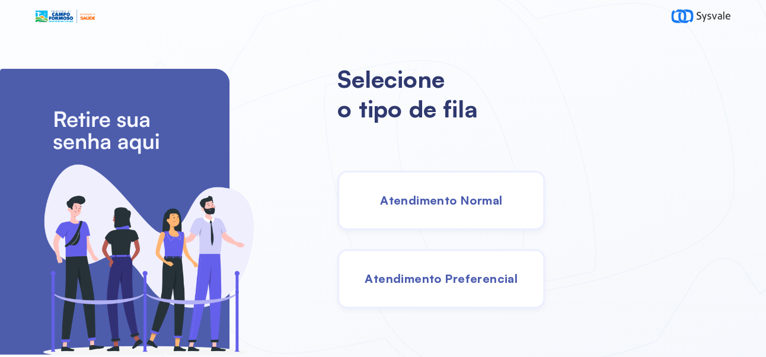
click at [509, 221] on div "Atendimento Normal" at bounding box center [440, 200] width 207 height 59
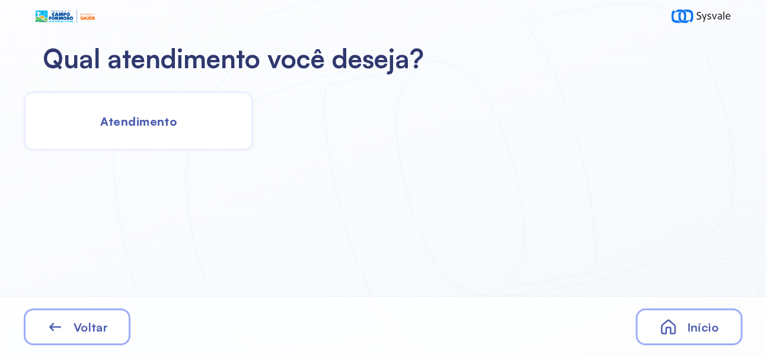
click at [138, 116] on span "Atendimento" at bounding box center [138, 121] width 76 height 15
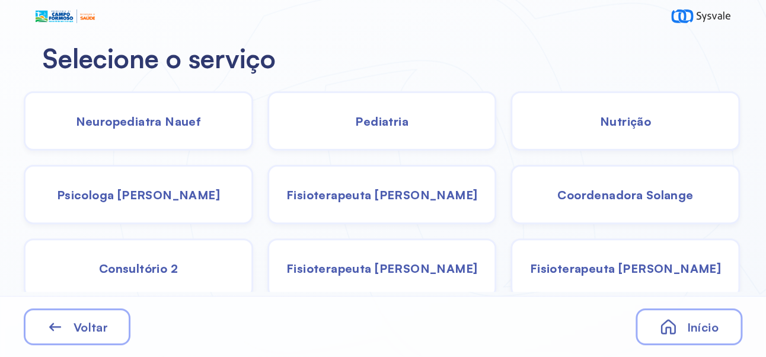
click at [398, 133] on div "Pediatria" at bounding box center [381, 120] width 229 height 59
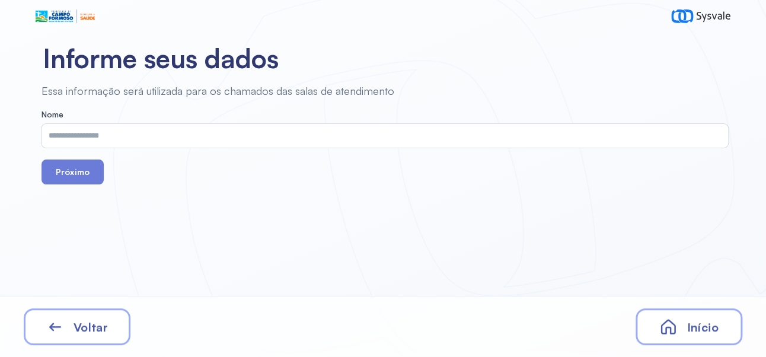
click at [351, 137] on input "text" at bounding box center [382, 136] width 682 height 24
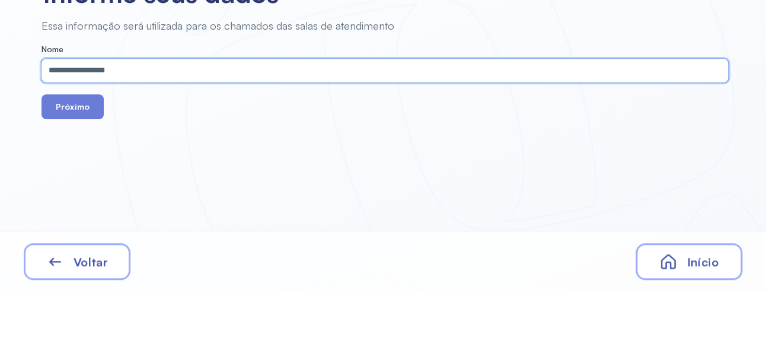
type input "**********"
click at [78, 171] on button "Próximo" at bounding box center [72, 171] width 62 height 25
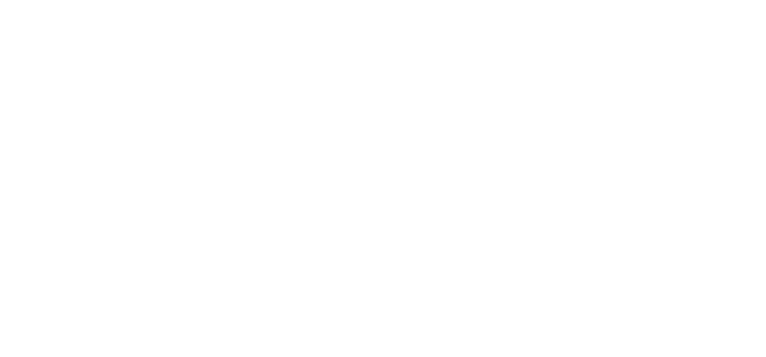
click at [508, 0] on html at bounding box center [383, 0] width 766 height 0
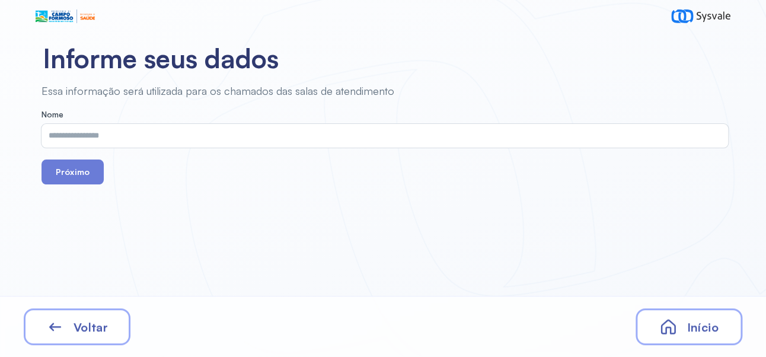
click at [699, 327] on span "Início" at bounding box center [701, 326] width 31 height 15
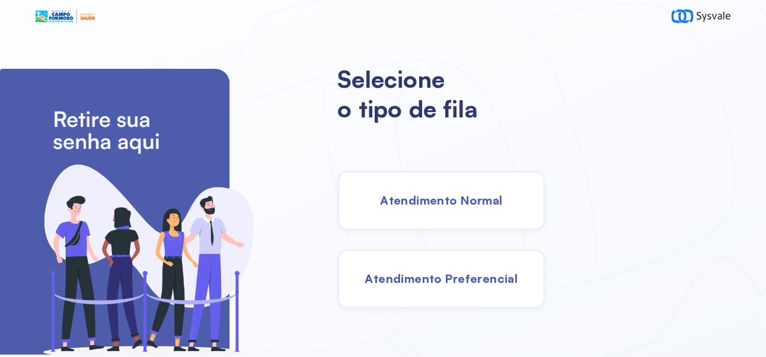
click at [490, 204] on span "Atendimento Normal" at bounding box center [441, 200] width 122 height 15
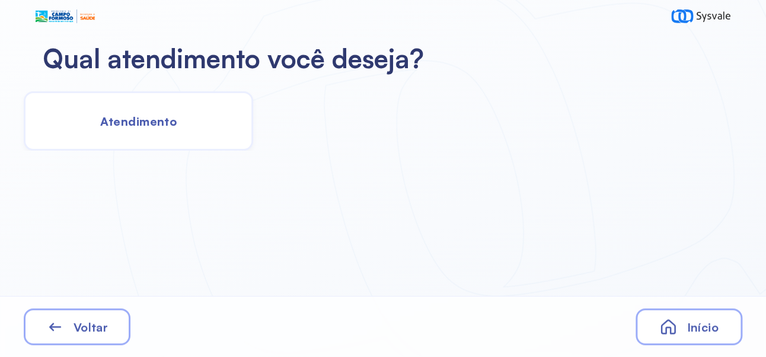
click at [167, 123] on span "Atendimento" at bounding box center [138, 121] width 76 height 15
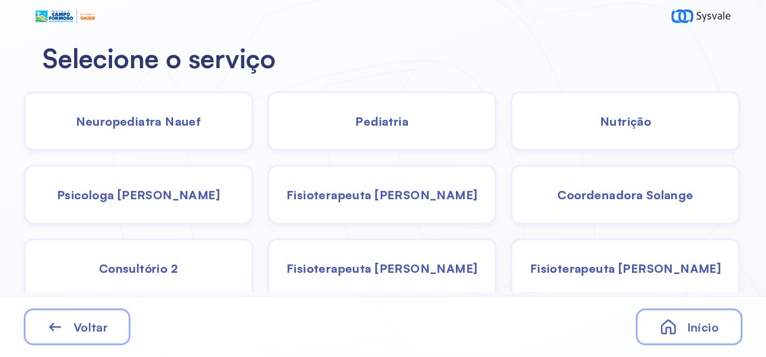
scroll to position [79, 0]
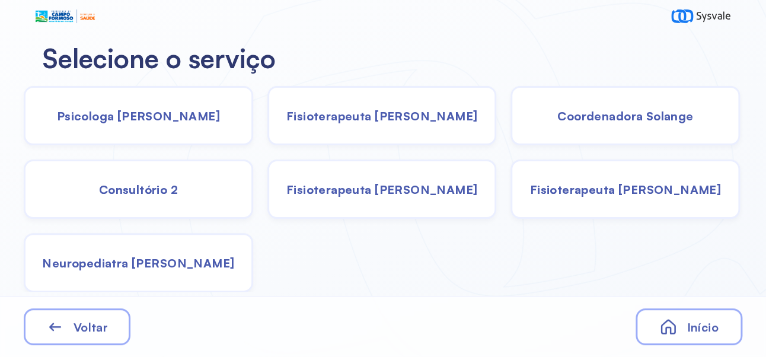
click at [200, 274] on div "Neuropediatra [PERSON_NAME]" at bounding box center [138, 262] width 229 height 59
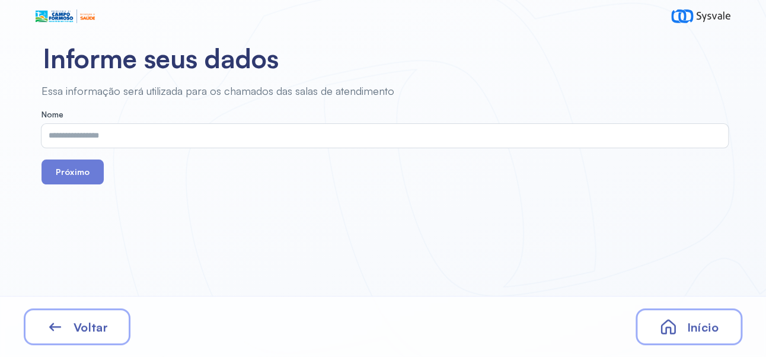
click at [338, 137] on input "text" at bounding box center [382, 136] width 682 height 24
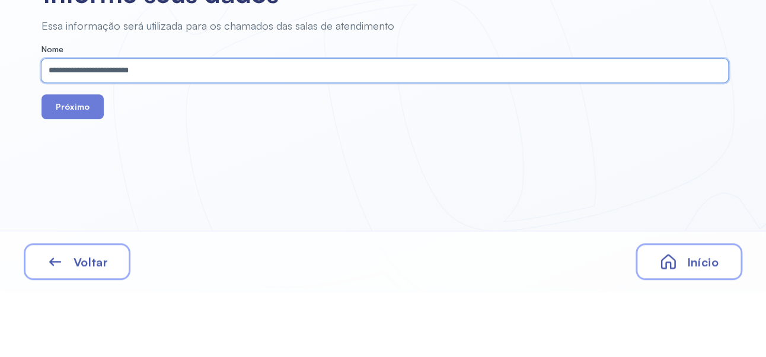
click at [84, 146] on input "**********" at bounding box center [382, 136] width 682 height 24
type input "**********"
click at [79, 175] on button "Próximo" at bounding box center [72, 171] width 62 height 25
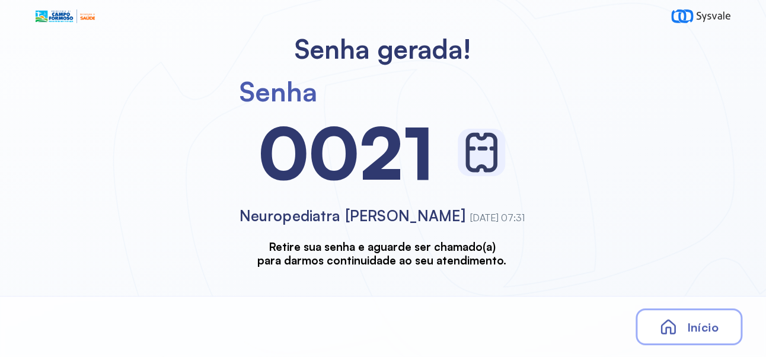
click at [93, 174] on div "Senha [SECURITY_DATA] Neuropediatra João [DATE] 07:31 Retire sua senha e aguard…" at bounding box center [381, 166] width 763 height 202
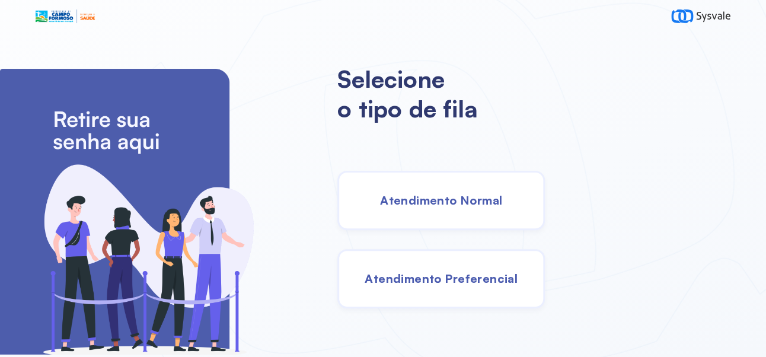
click at [502, 200] on span "Atendimento Normal" at bounding box center [441, 200] width 122 height 15
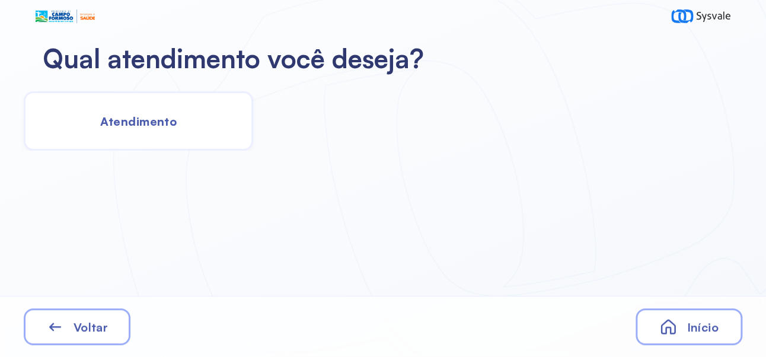
click at [148, 112] on div "Atendimento" at bounding box center [138, 120] width 229 height 59
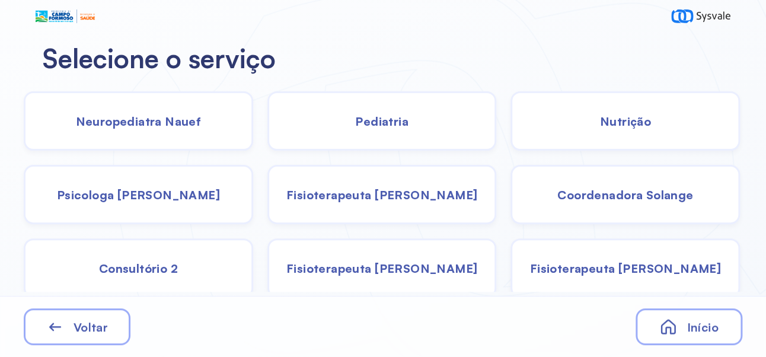
click at [412, 123] on div "Pediatria" at bounding box center [381, 120] width 229 height 59
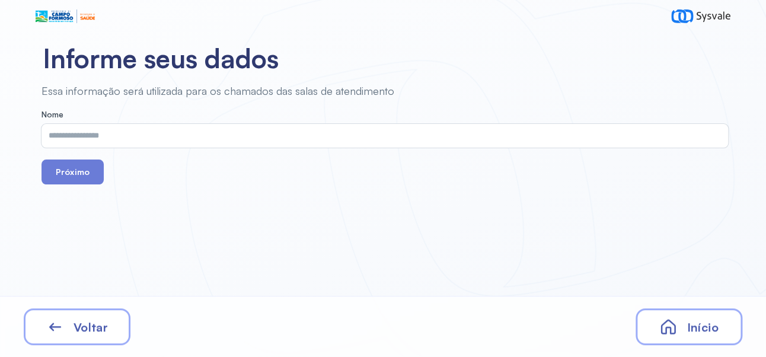
click at [380, 132] on input "text" at bounding box center [382, 136] width 682 height 24
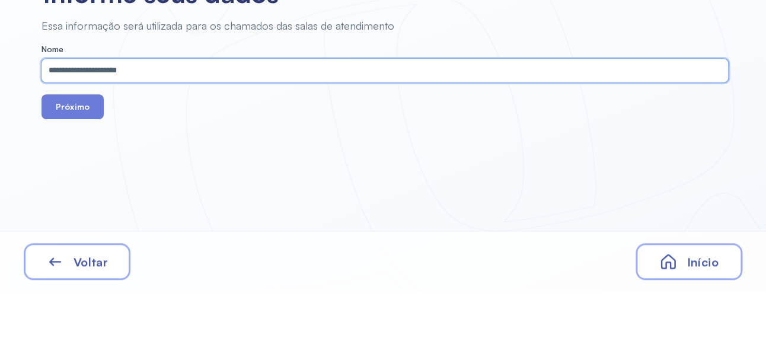
type input "**********"
click at [79, 180] on button "Próximo" at bounding box center [72, 171] width 62 height 25
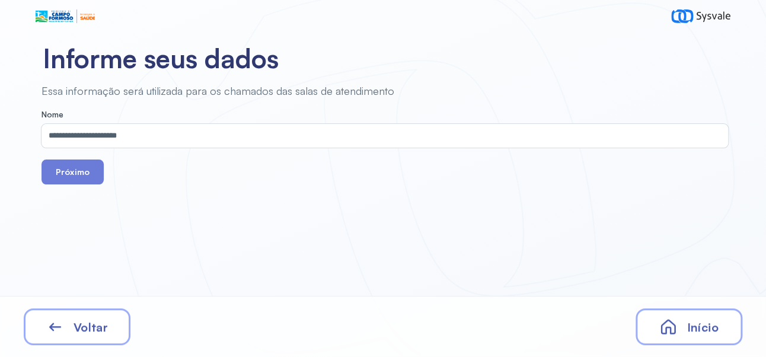
click at [79, 177] on button "Próximo" at bounding box center [72, 171] width 62 height 25
click at [83, 168] on button "Próximo" at bounding box center [72, 171] width 62 height 25
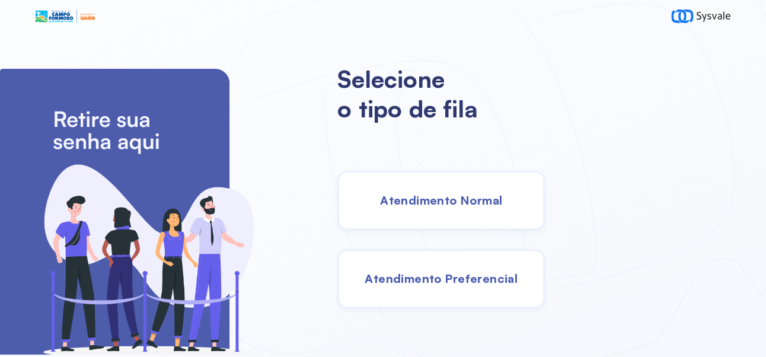
click at [502, 207] on span "Atendimento Normal" at bounding box center [441, 200] width 122 height 15
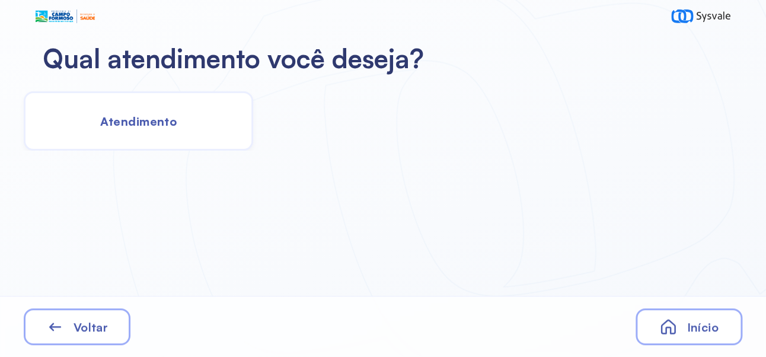
click at [164, 119] on span "Atendimento" at bounding box center [138, 121] width 76 height 15
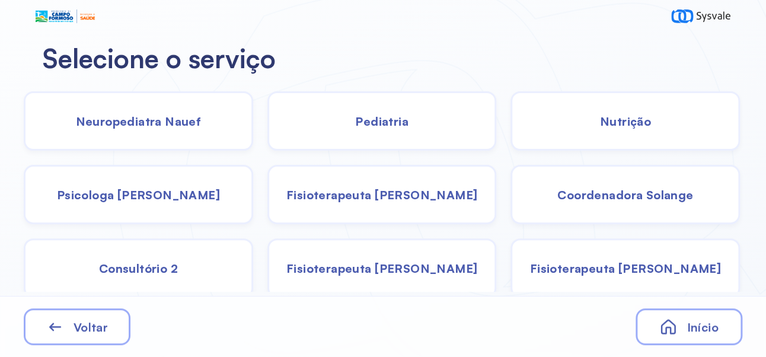
scroll to position [79, 0]
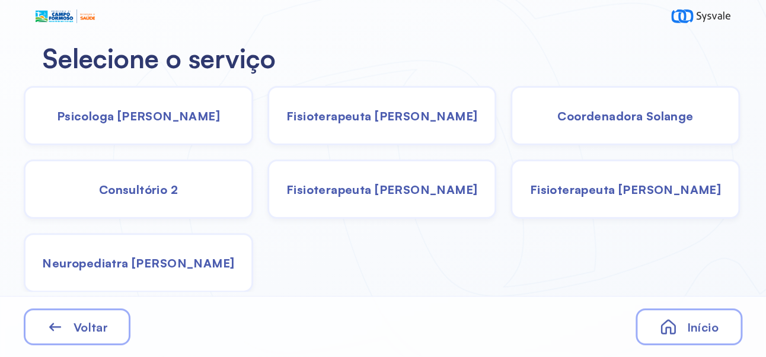
click at [188, 273] on div "Neuropediatra [PERSON_NAME]" at bounding box center [138, 262] width 229 height 59
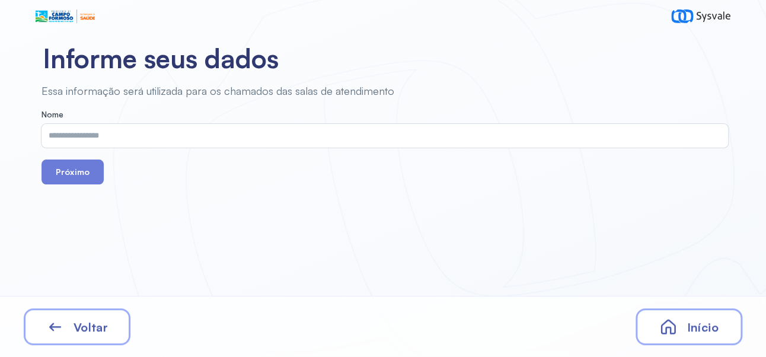
click at [350, 132] on input "text" at bounding box center [382, 136] width 682 height 24
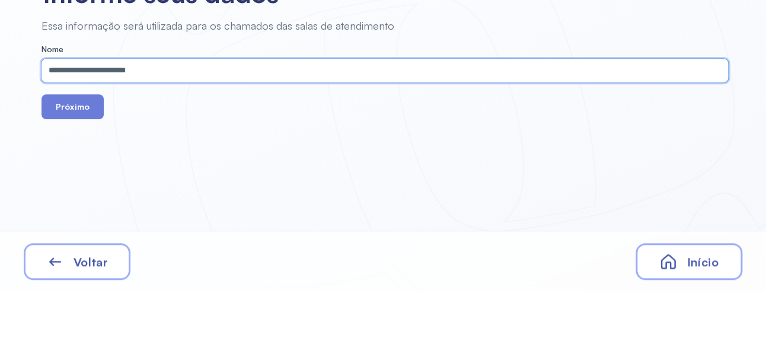
type input "**********"
click at [78, 174] on button "Próximo" at bounding box center [72, 171] width 62 height 25
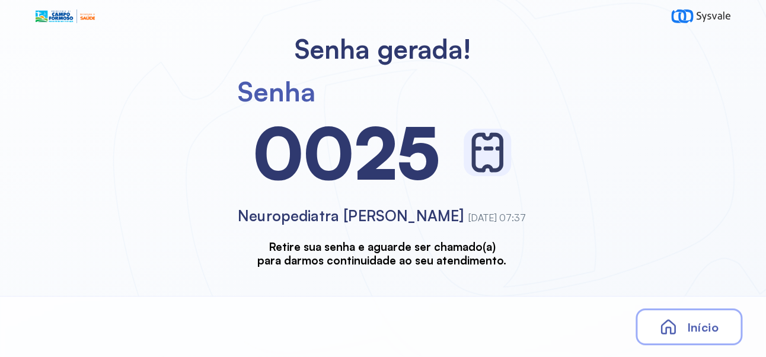
click at [84, 175] on div "Senha [SECURITY_DATA] Neuropediatra João [DATE] 07:37 Retire sua senha e aguard…" at bounding box center [381, 166] width 763 height 202
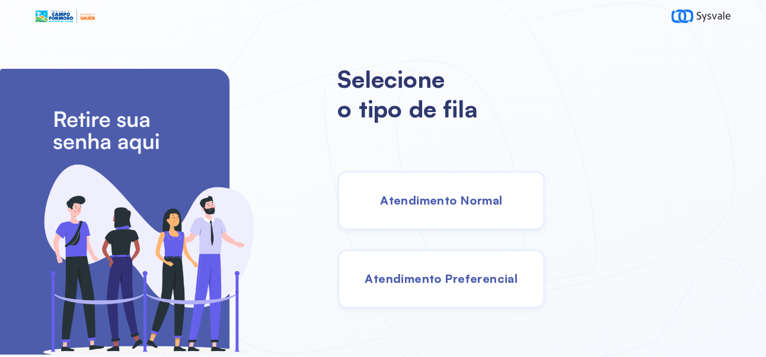
click at [487, 207] on span "Atendimento Normal" at bounding box center [441, 200] width 122 height 15
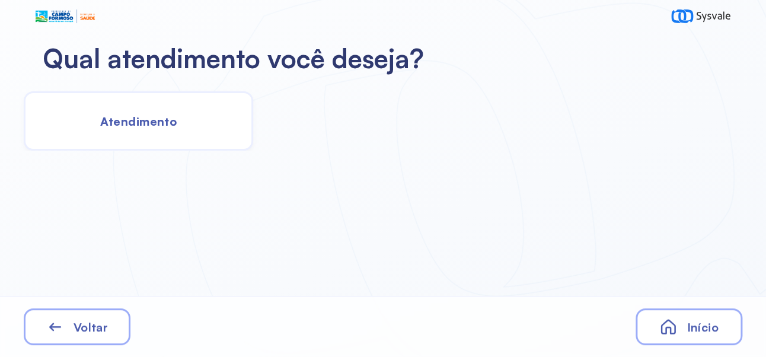
click at [171, 116] on span "Atendimento" at bounding box center [138, 121] width 76 height 15
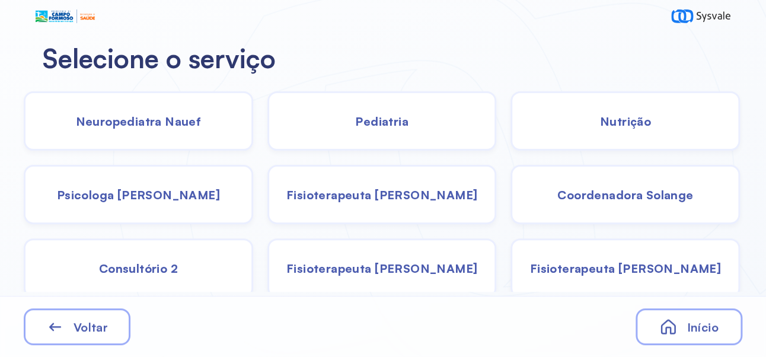
click at [142, 212] on div "Psicologa [PERSON_NAME]" at bounding box center [138, 194] width 229 height 59
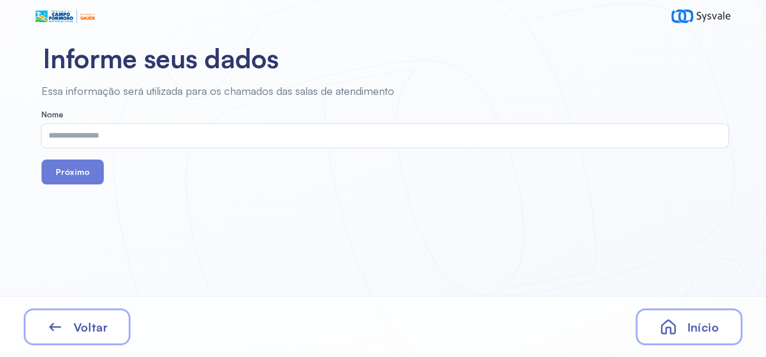
click at [416, 135] on input "text" at bounding box center [382, 136] width 682 height 24
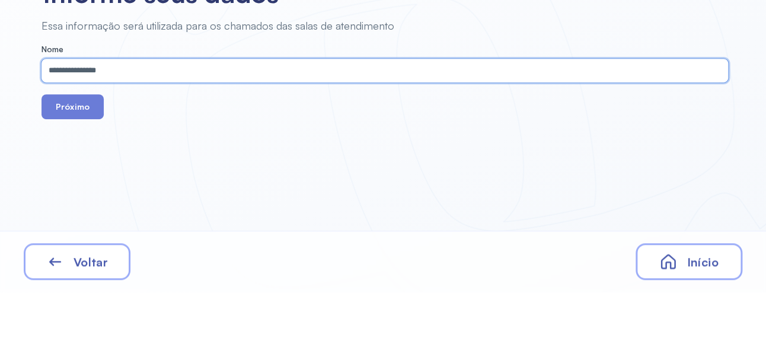
type input "**********"
click at [82, 180] on button "Próximo" at bounding box center [72, 171] width 62 height 25
